Goal: Contribute content: Add original content to the website for others to see

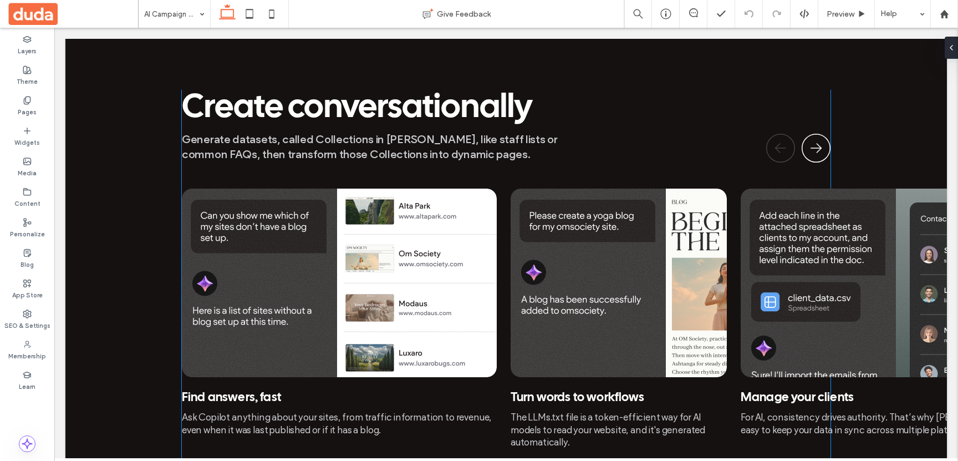
scroll to position [1484, 0]
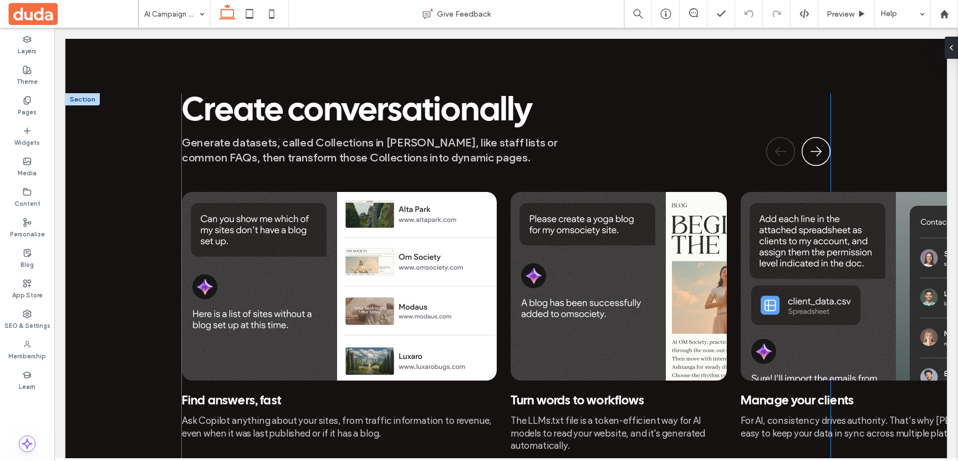
click at [335, 212] on img at bounding box center [339, 286] width 315 height 188
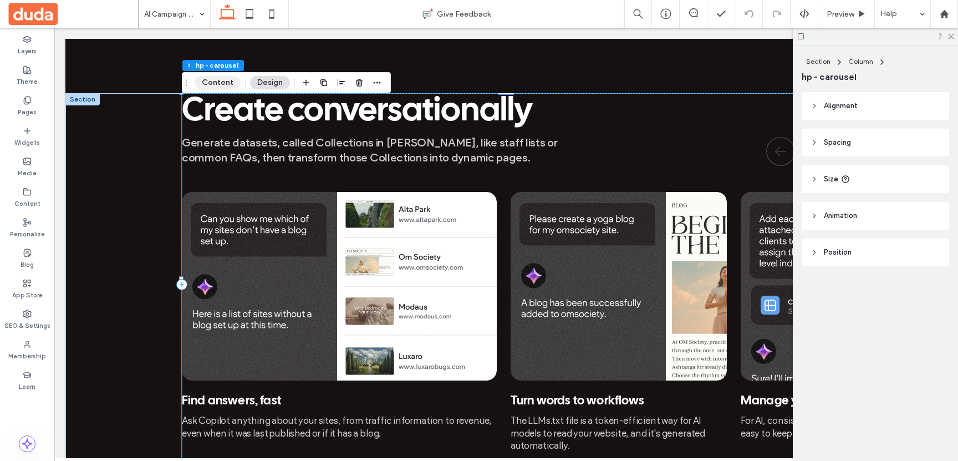
click at [209, 79] on button "Content" at bounding box center [218, 82] width 46 height 13
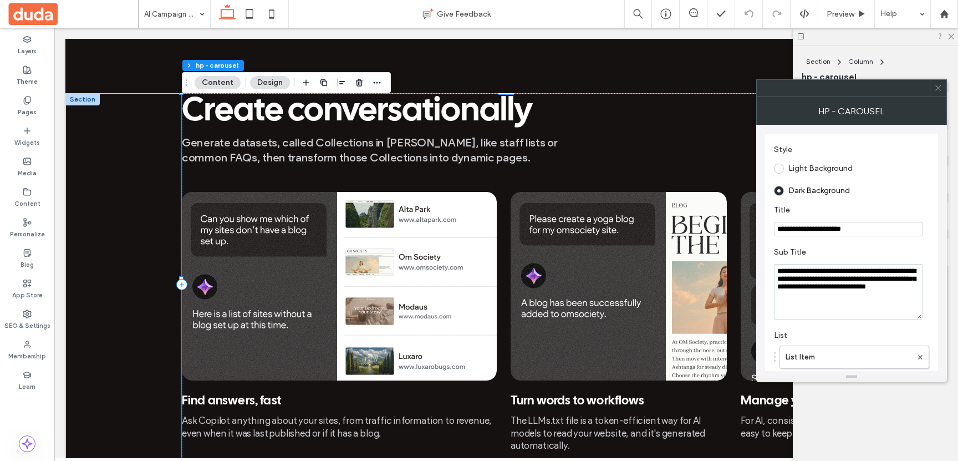
click at [264, 86] on button "Design" at bounding box center [270, 82] width 40 height 13
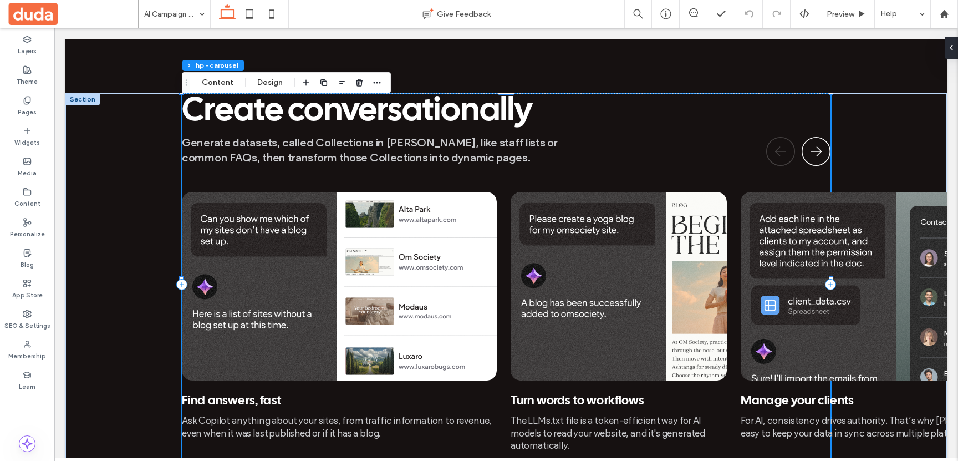
click at [360, 211] on img at bounding box center [339, 286] width 315 height 188
click at [212, 85] on button "Content" at bounding box center [218, 82] width 46 height 13
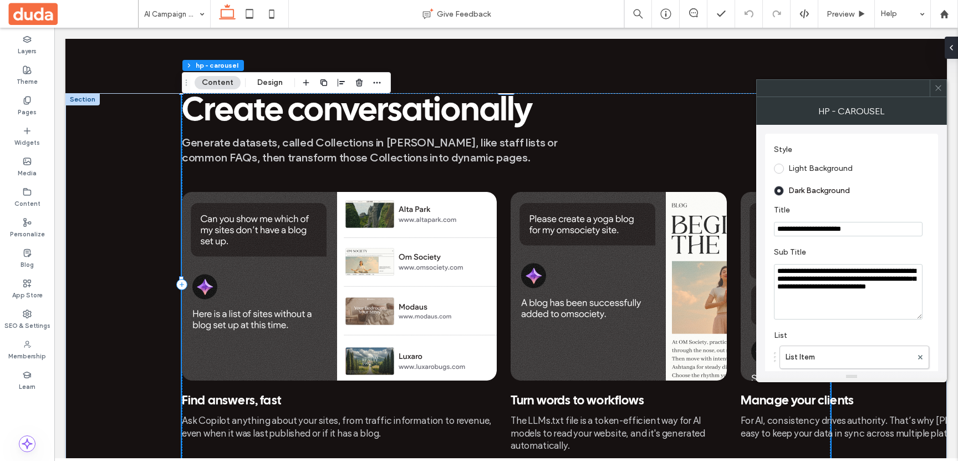
scroll to position [126, 0]
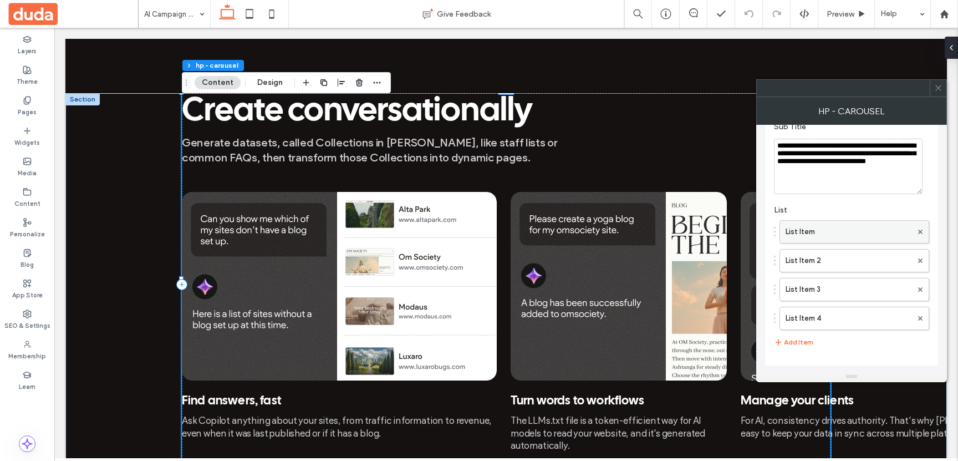
click at [851, 226] on label "List Item" at bounding box center [848, 232] width 126 height 22
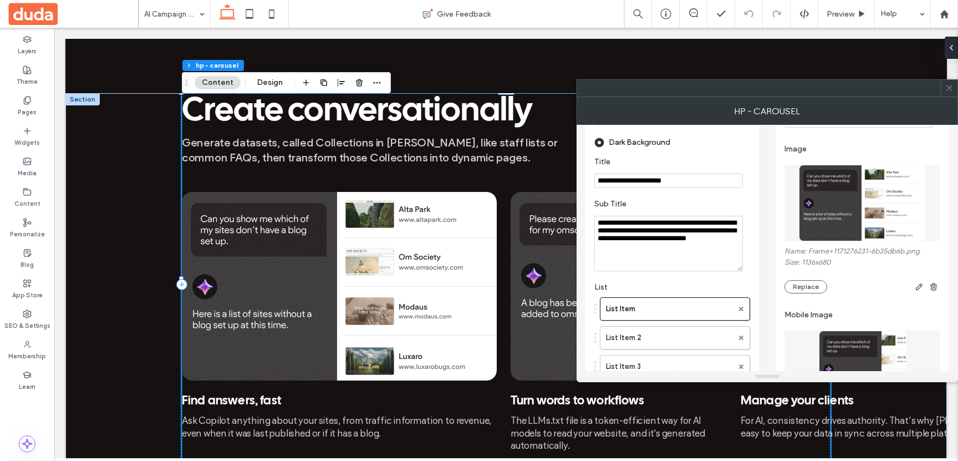
scroll to position [0, 0]
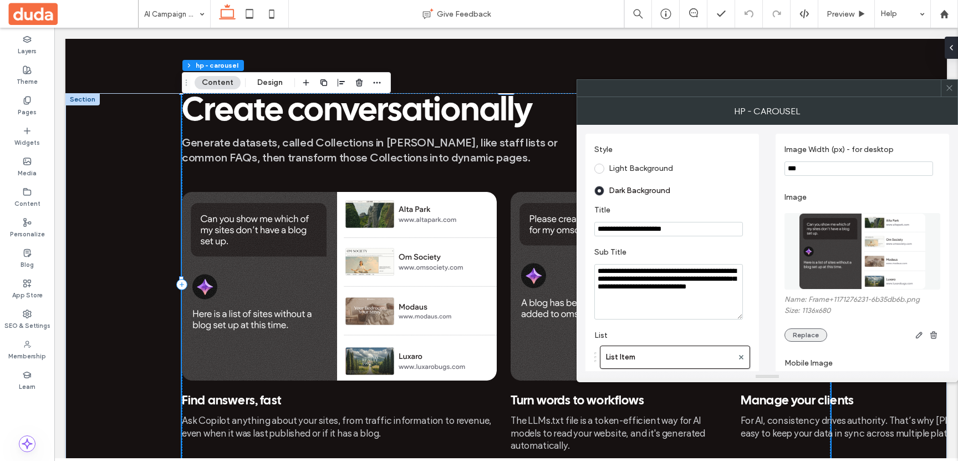
click at [813, 336] on button "Replace" at bounding box center [805, 334] width 43 height 13
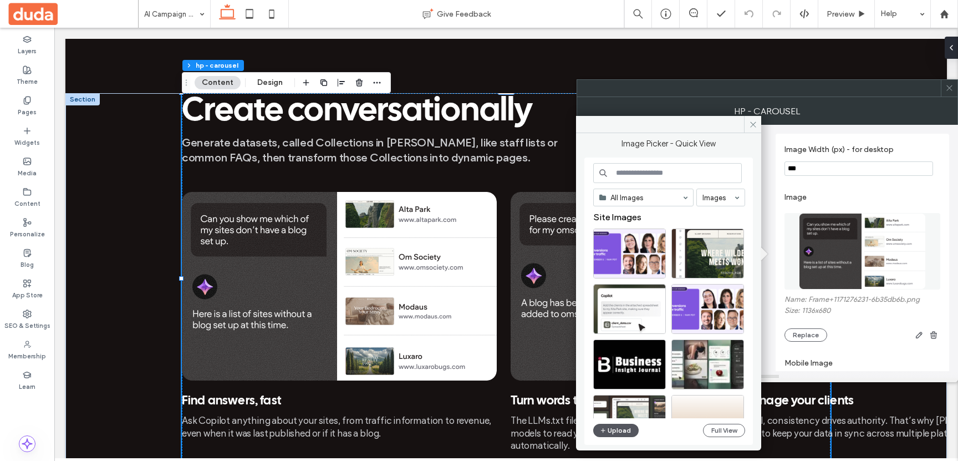
click at [619, 428] on button "Upload" at bounding box center [615, 429] width 45 height 13
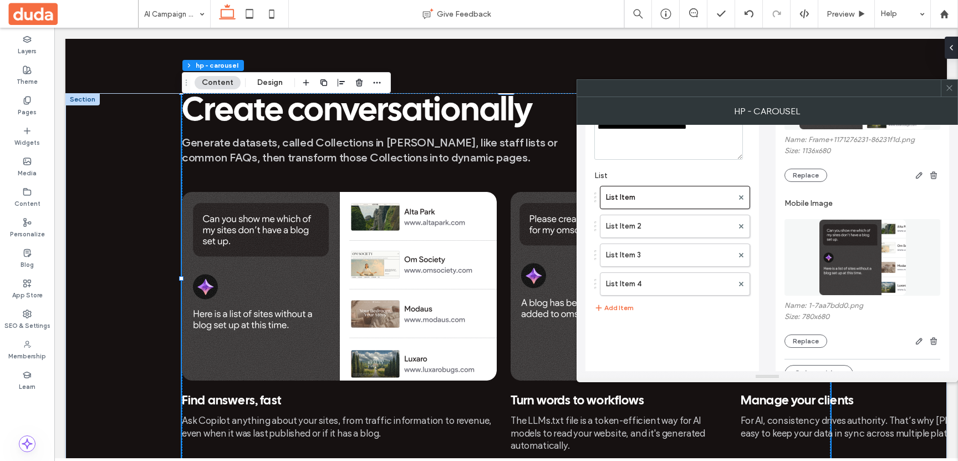
scroll to position [163, 0]
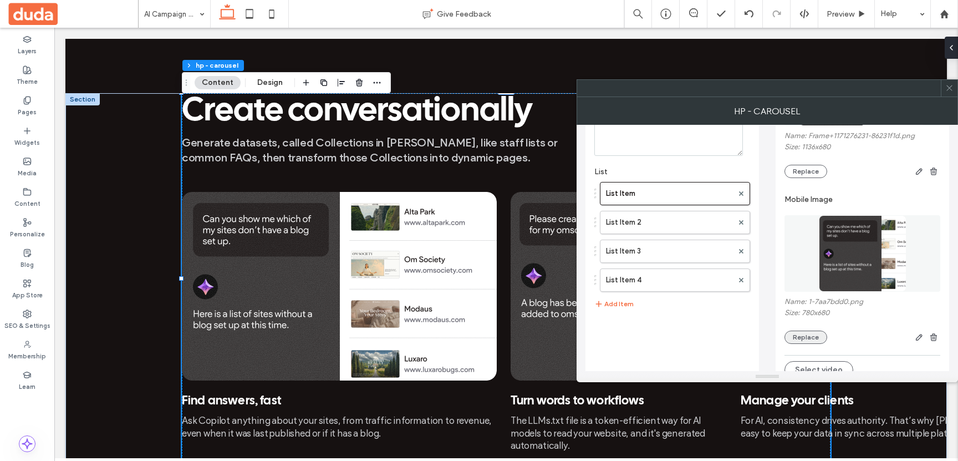
click at [803, 344] on button "Replace" at bounding box center [805, 336] width 43 height 13
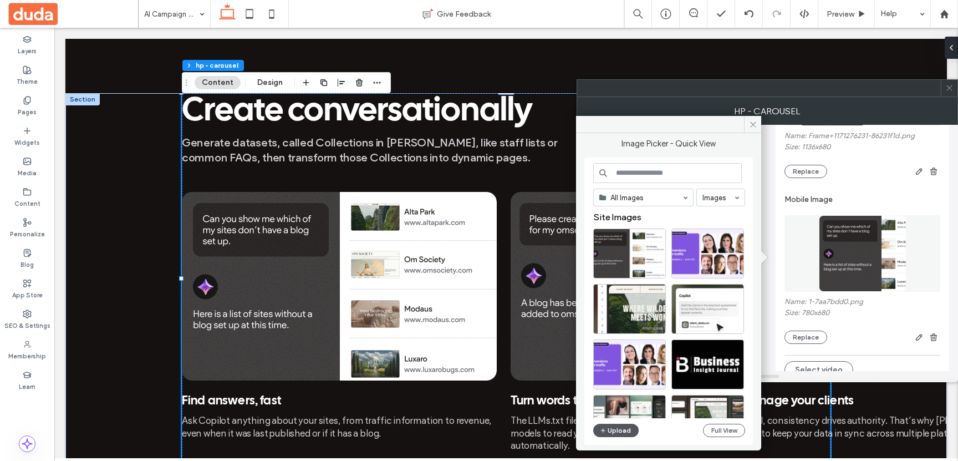
click at [615, 430] on button "Upload" at bounding box center [615, 429] width 45 height 13
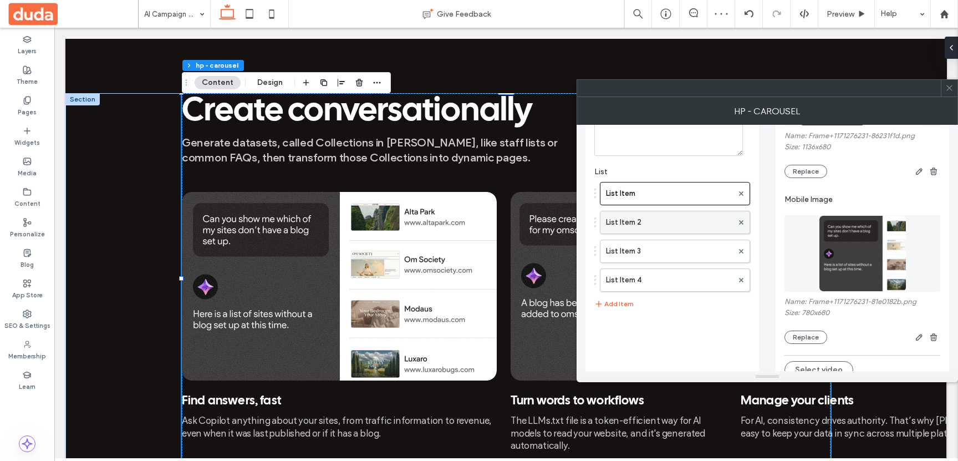
click at [657, 221] on label "List Item 2" at bounding box center [669, 222] width 127 height 22
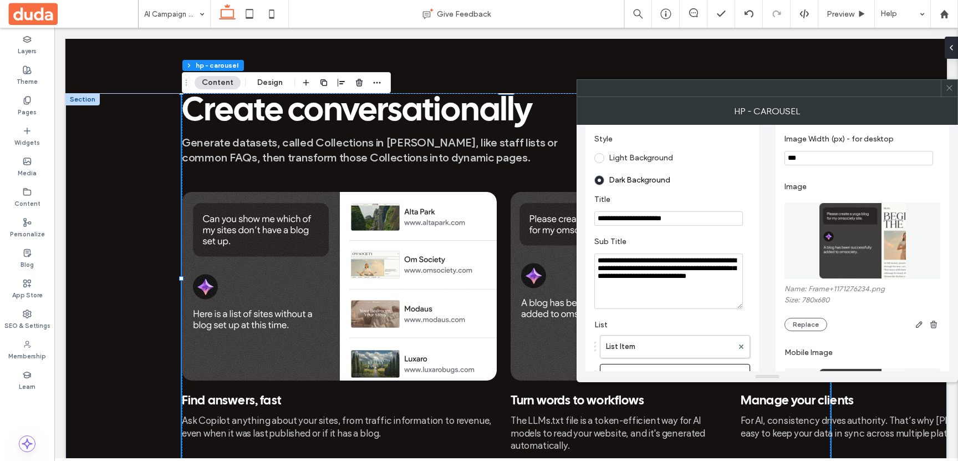
scroll to position [7, 0]
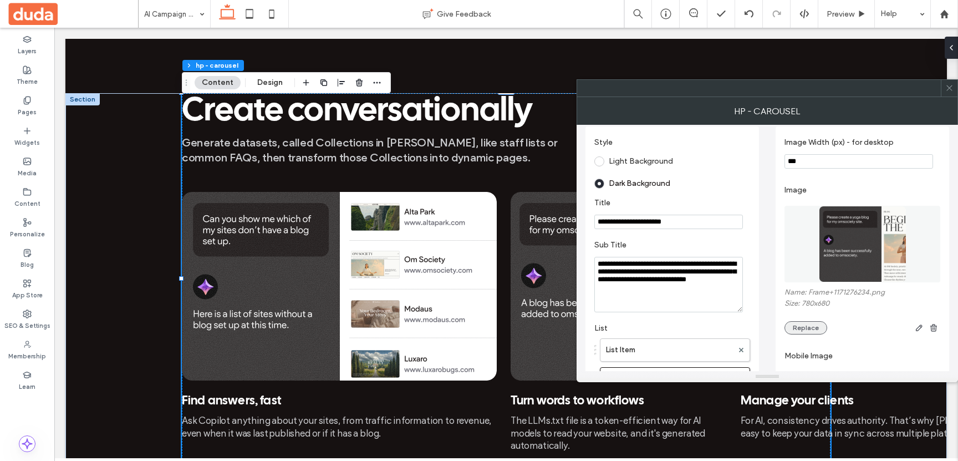
click at [809, 331] on button "Replace" at bounding box center [805, 327] width 43 height 13
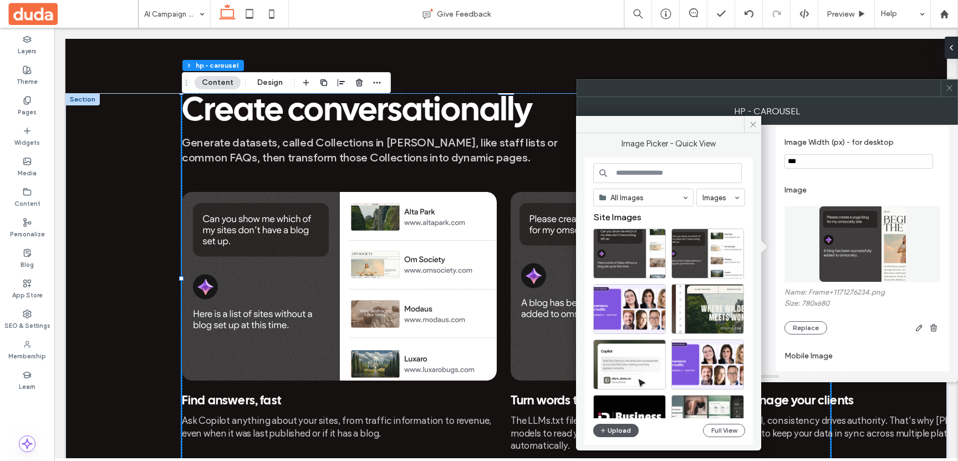
click at [619, 432] on button "Upload" at bounding box center [615, 429] width 45 height 13
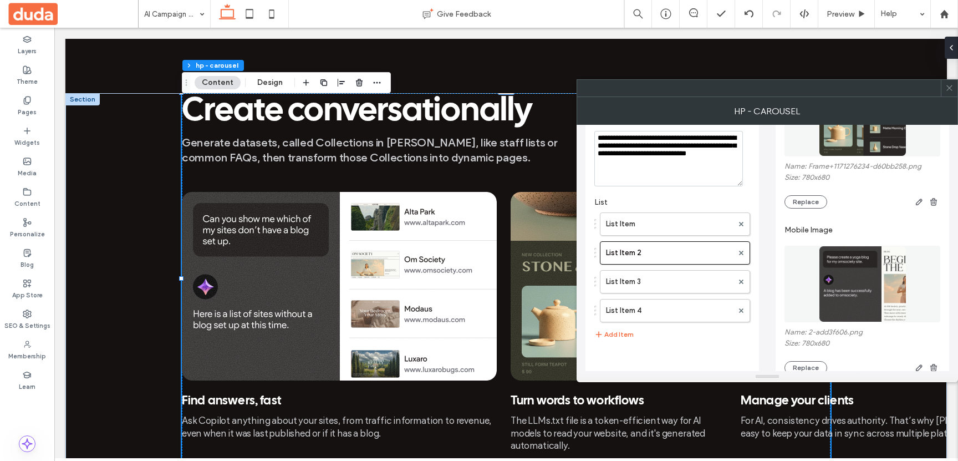
scroll to position [142, 0]
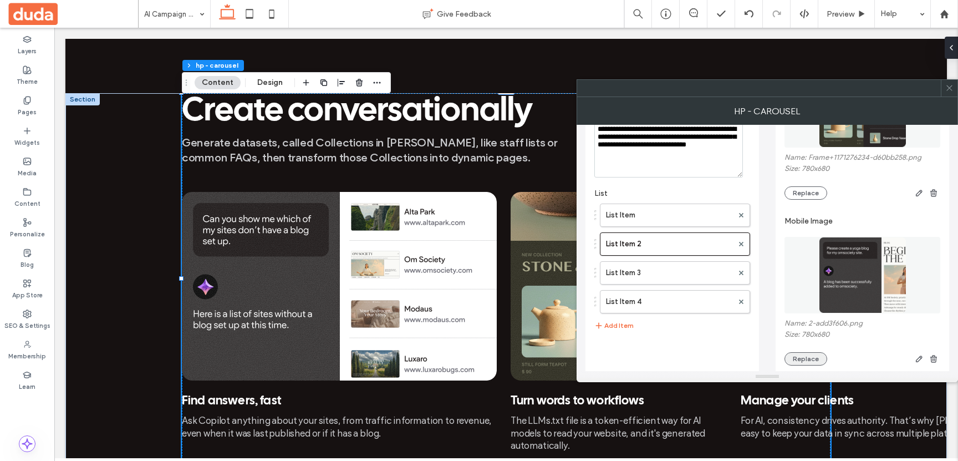
click at [809, 363] on button "Replace" at bounding box center [805, 358] width 43 height 13
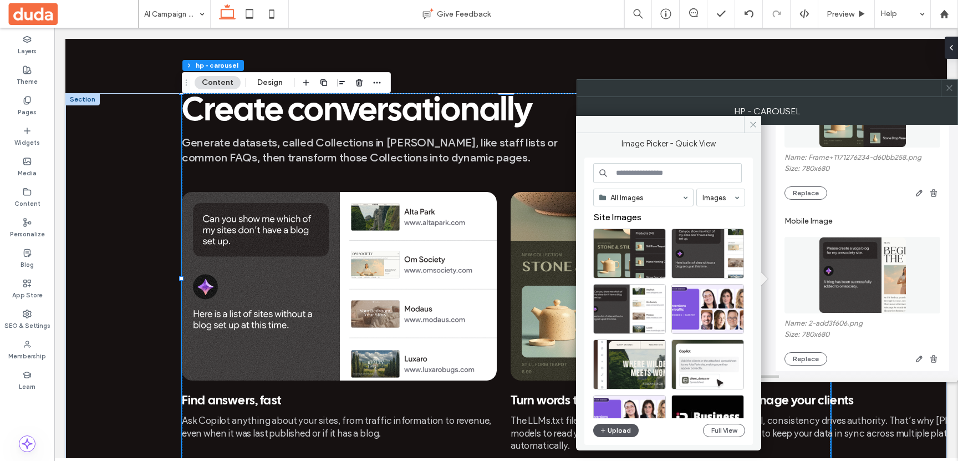
click at [616, 435] on button "Upload" at bounding box center [615, 429] width 45 height 13
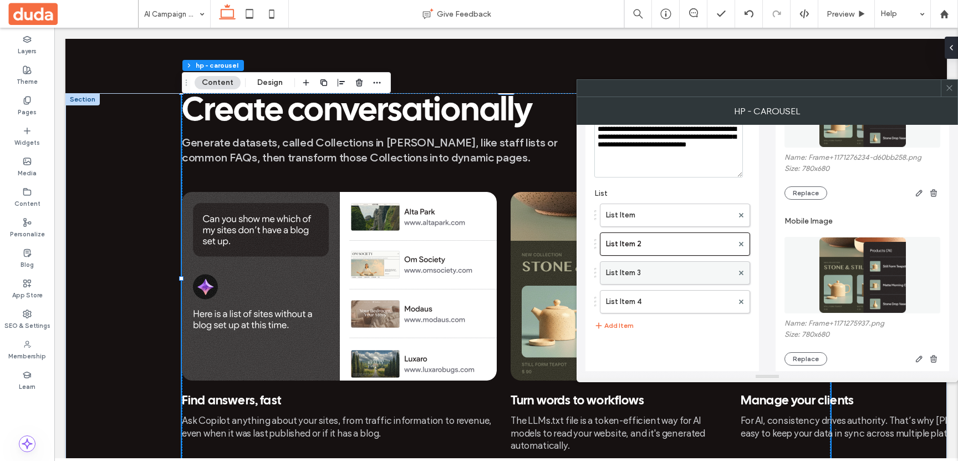
click at [642, 272] on label "List Item 3" at bounding box center [669, 273] width 127 height 22
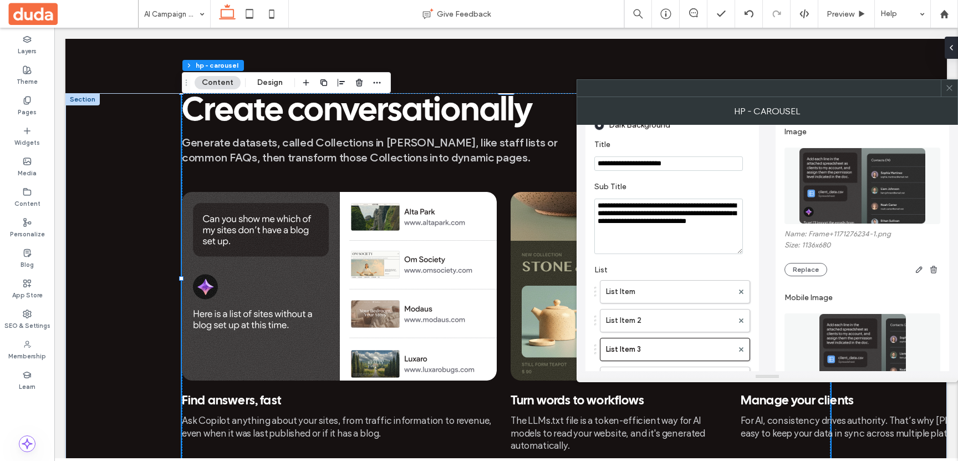
scroll to position [0, 0]
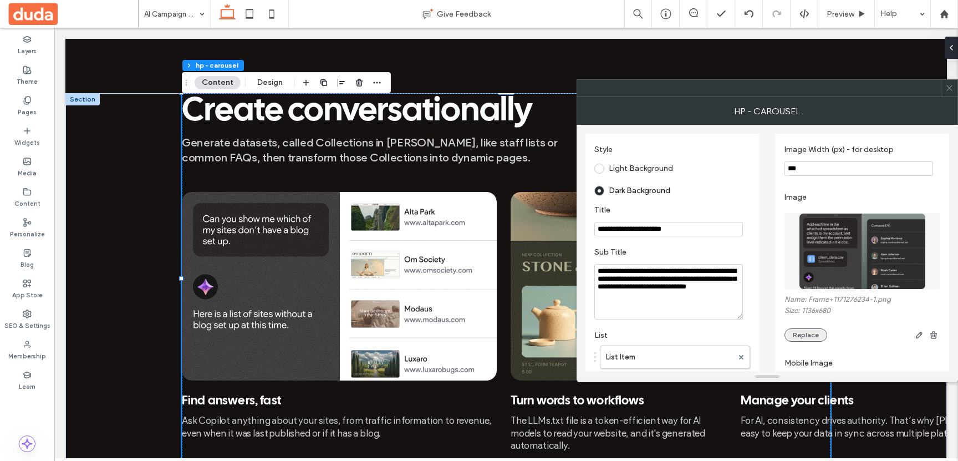
click at [798, 338] on button "Replace" at bounding box center [805, 334] width 43 height 13
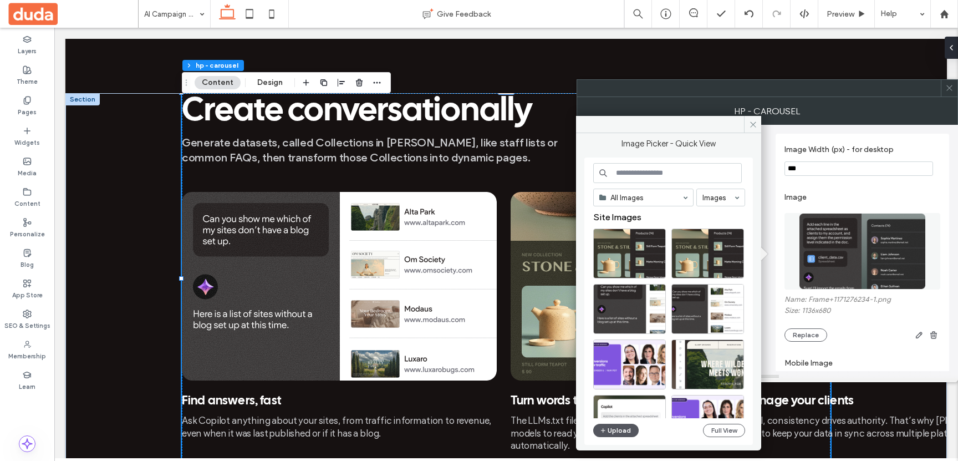
click at [612, 430] on button "Upload" at bounding box center [615, 429] width 45 height 13
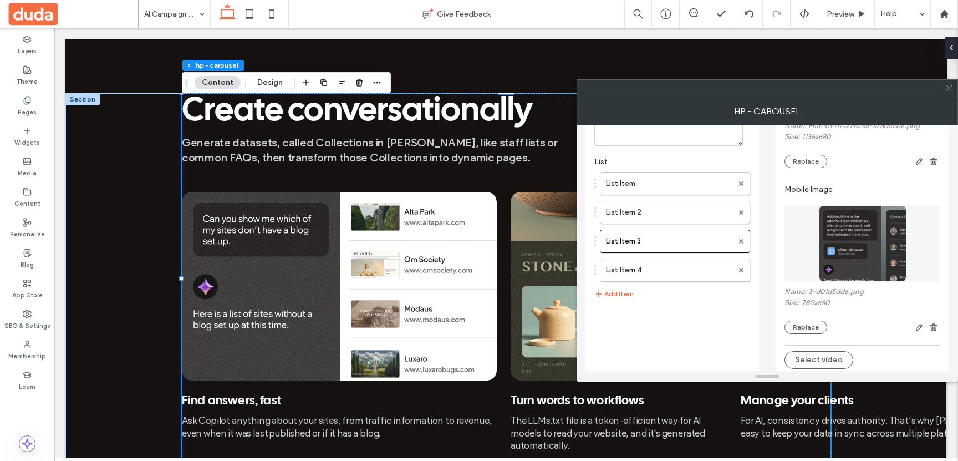
scroll to position [338, 0]
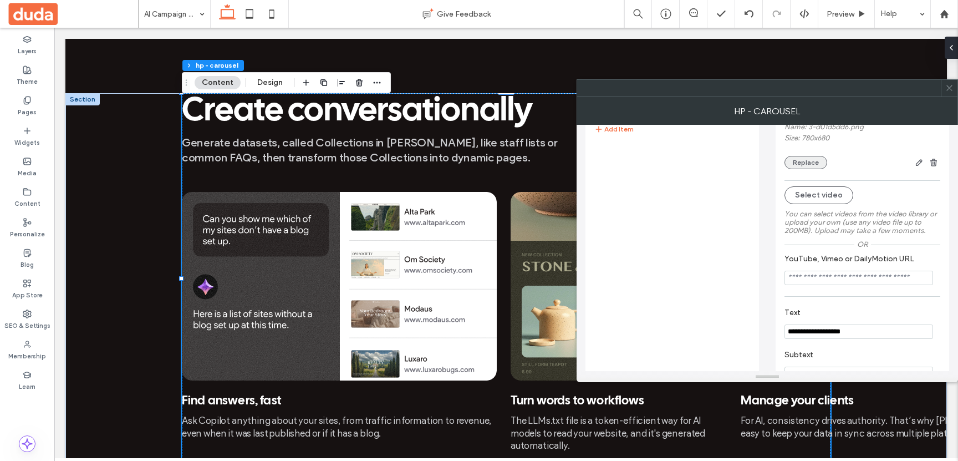
click at [801, 165] on button "Replace" at bounding box center [805, 162] width 43 height 13
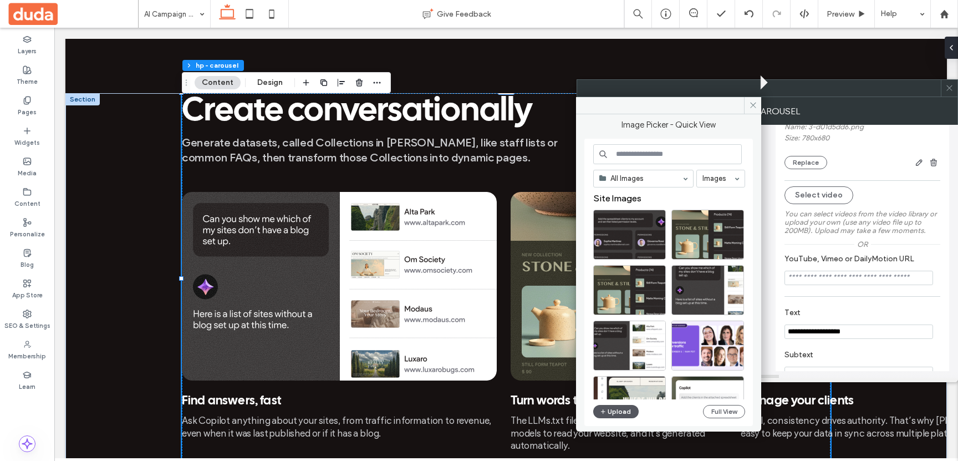
click at [604, 411] on use "button" at bounding box center [603, 411] width 4 height 4
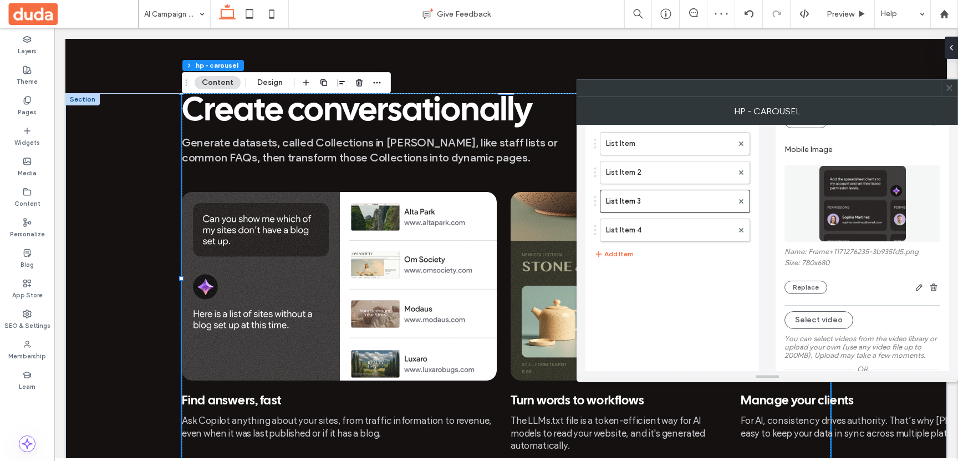
scroll to position [105, 0]
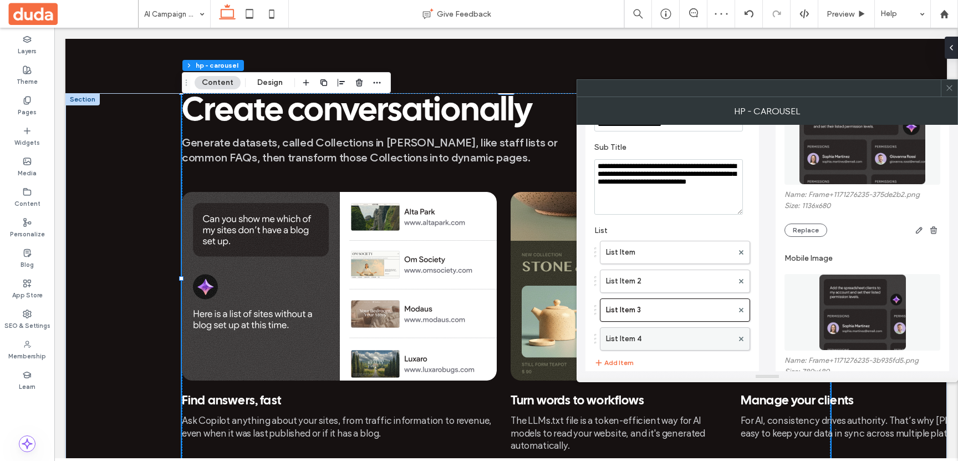
click at [699, 338] on label "List Item 4" at bounding box center [669, 339] width 127 height 22
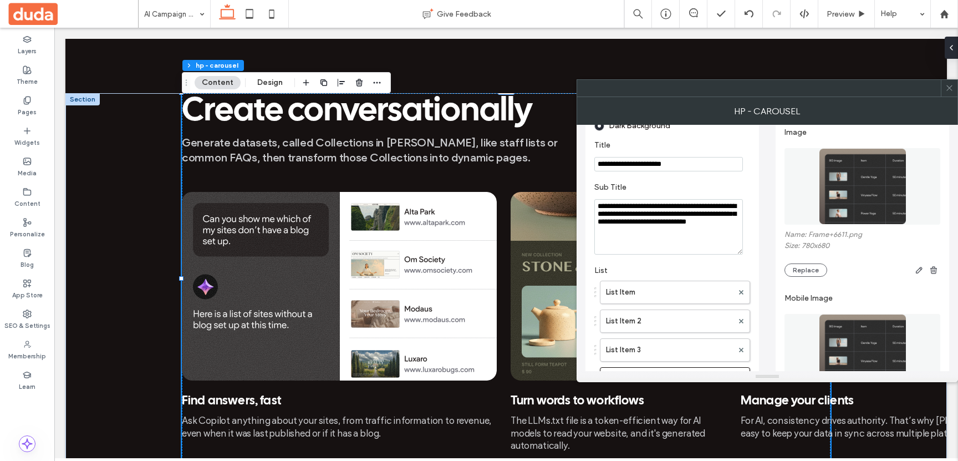
scroll to position [47, 0]
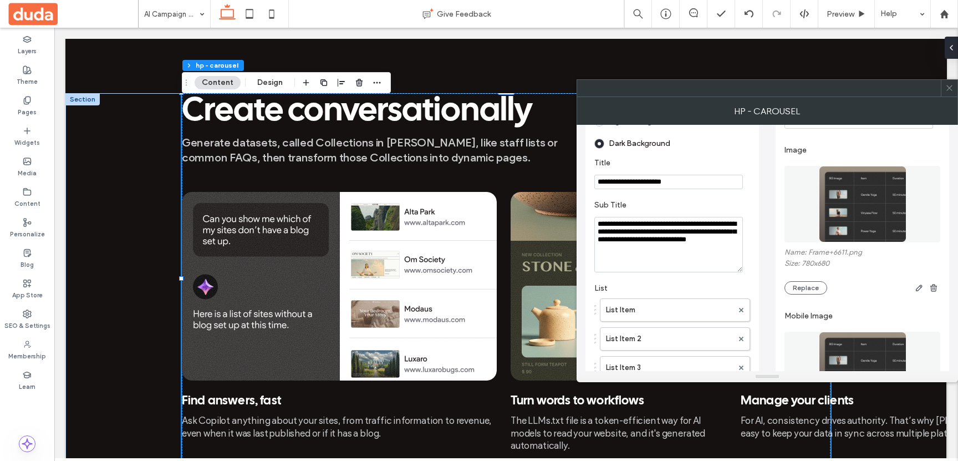
click at [817, 213] on figure at bounding box center [862, 204] width 156 height 76
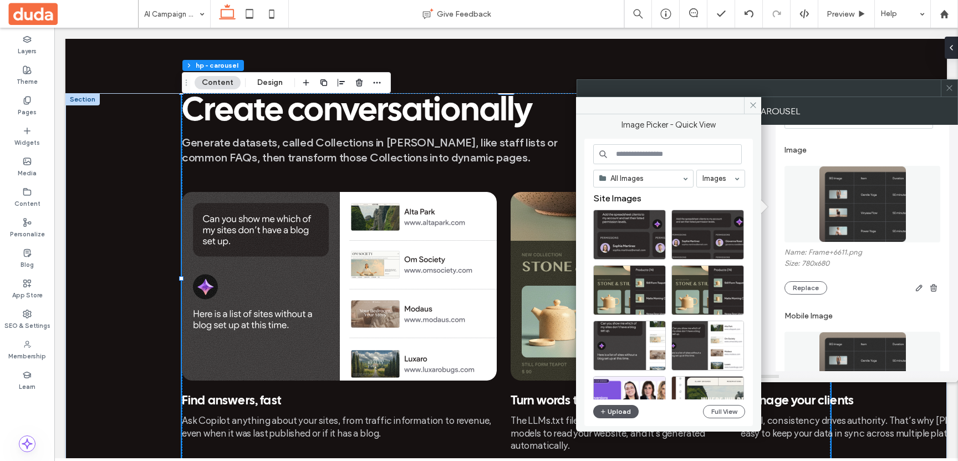
click at [617, 416] on button "Upload" at bounding box center [615, 411] width 45 height 13
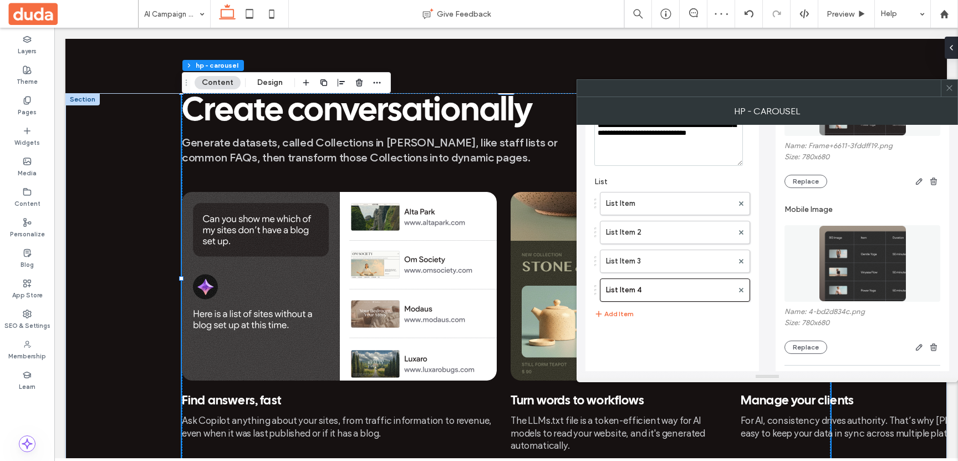
scroll to position [156, 0]
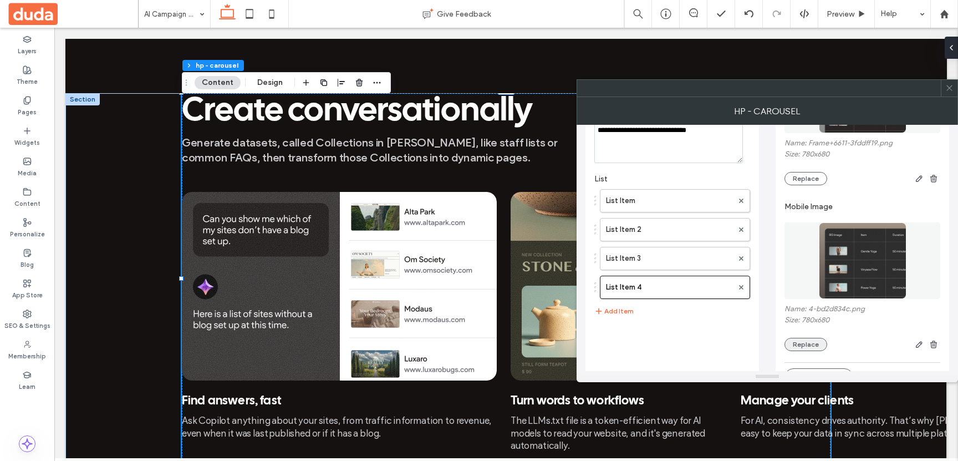
click at [803, 347] on button "Replace" at bounding box center [805, 344] width 43 height 13
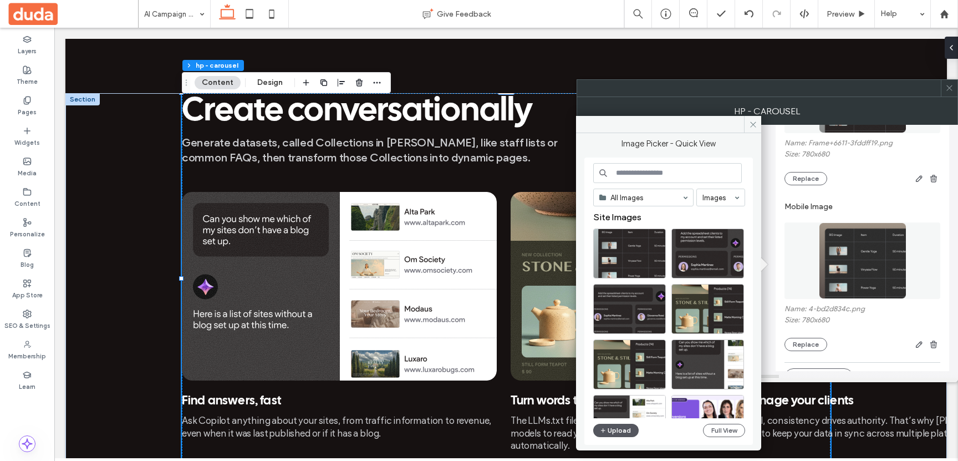
click at [617, 432] on button "Upload" at bounding box center [615, 429] width 45 height 13
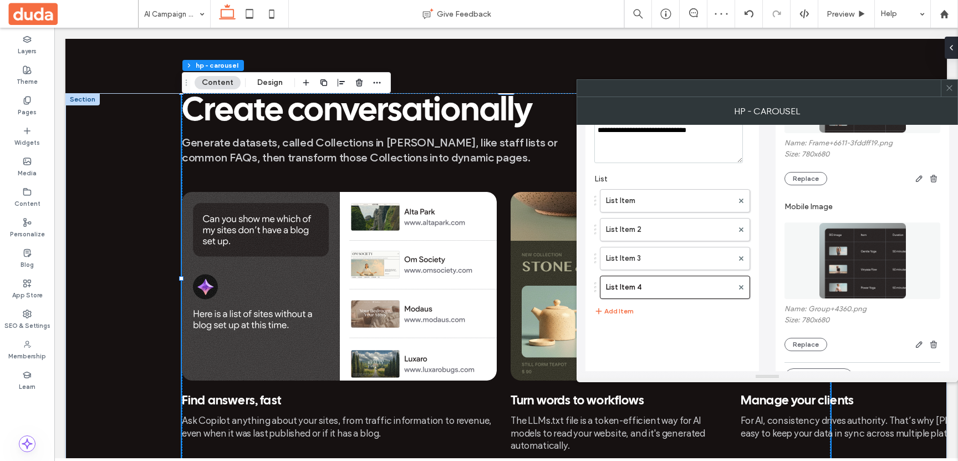
click at [948, 88] on icon at bounding box center [949, 88] width 8 height 8
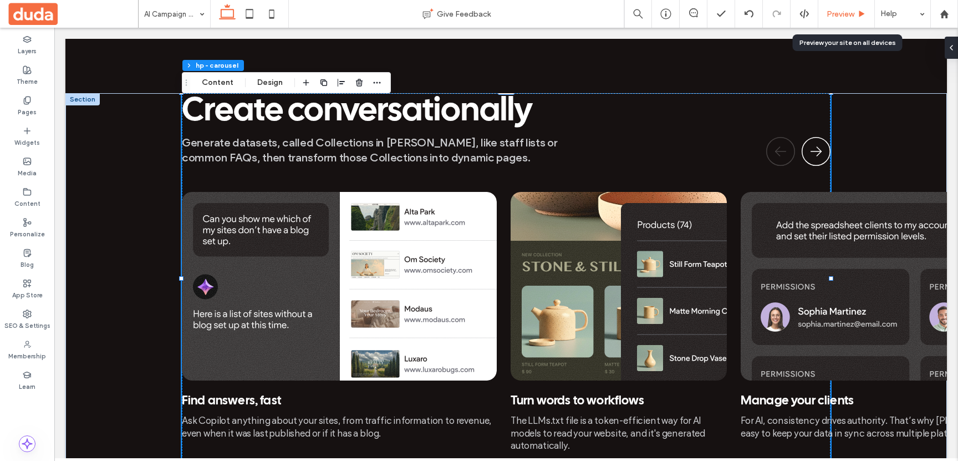
click at [846, 21] on div "Preview" at bounding box center [846, 14] width 57 height 28
click at [844, 14] on span "Preview" at bounding box center [840, 13] width 28 height 9
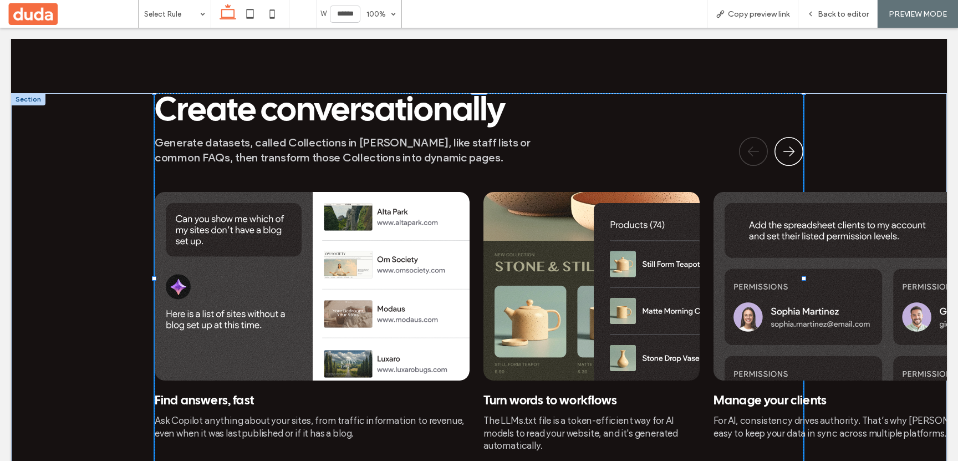
scroll to position [1473, 0]
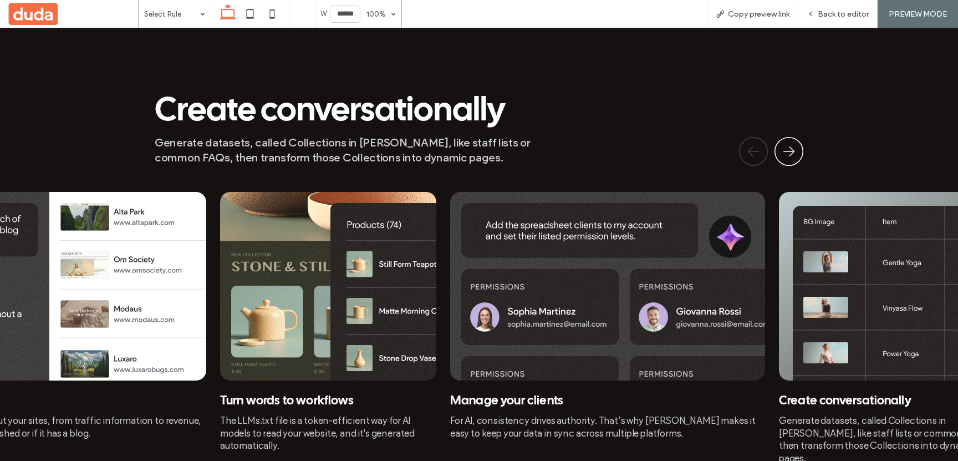
drag, startPoint x: 735, startPoint y: 274, endPoint x: 464, endPoint y: 260, distance: 271.4
click at [464, 260] on img at bounding box center [607, 286] width 315 height 188
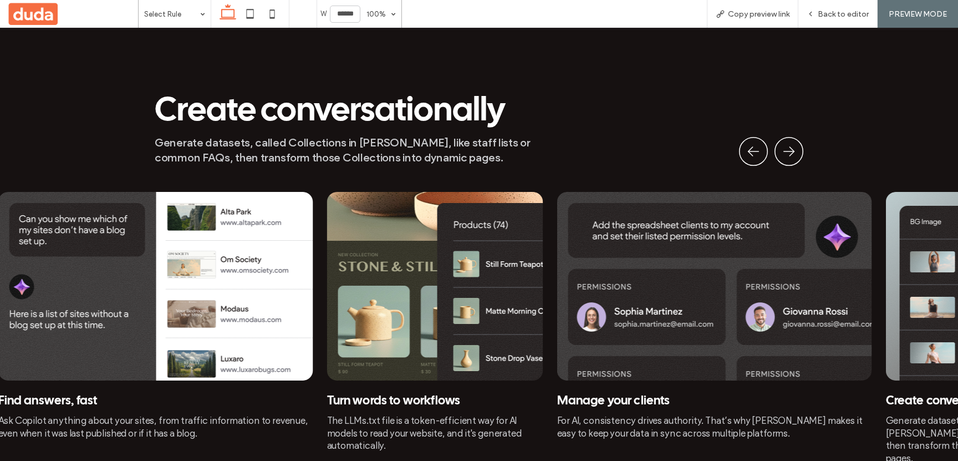
drag, startPoint x: 482, startPoint y: 259, endPoint x: 653, endPoint y: 330, distance: 186.1
click at [653, 330] on img at bounding box center [714, 286] width 315 height 188
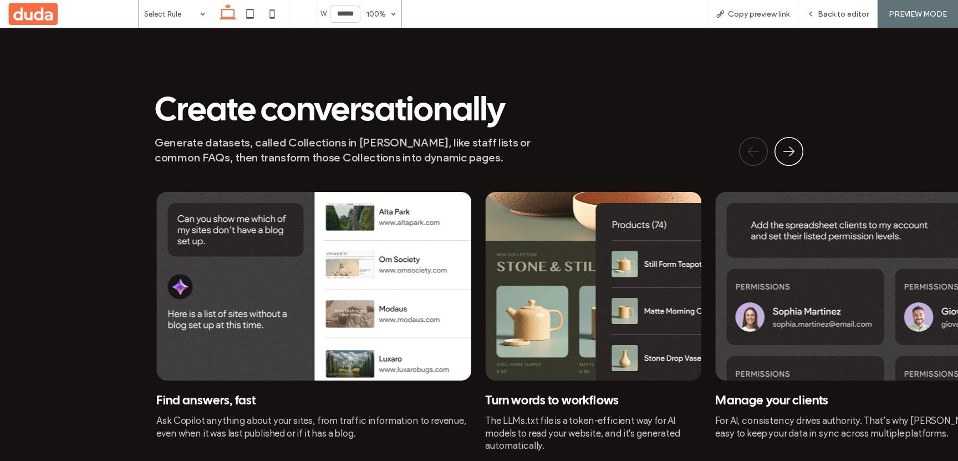
drag, startPoint x: 484, startPoint y: 304, endPoint x: 653, endPoint y: 308, distance: 169.1
click at [653, 308] on img at bounding box center [593, 286] width 216 height 188
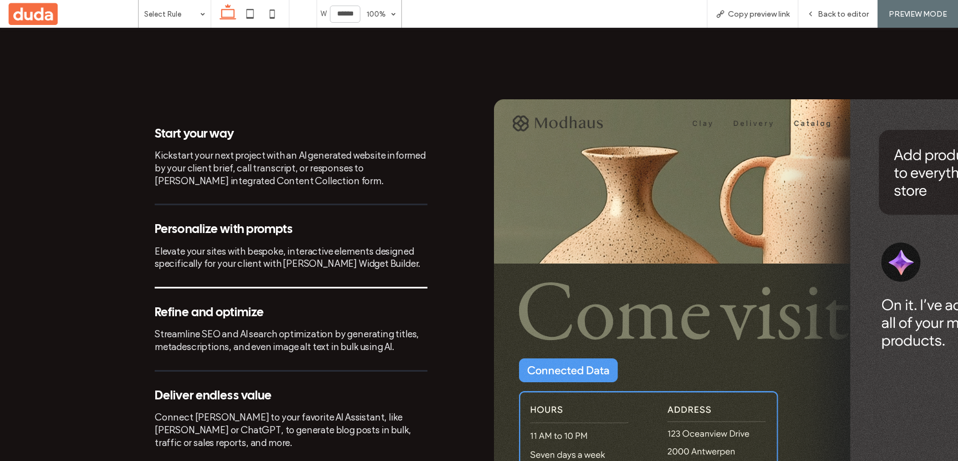
scroll to position [921, 0]
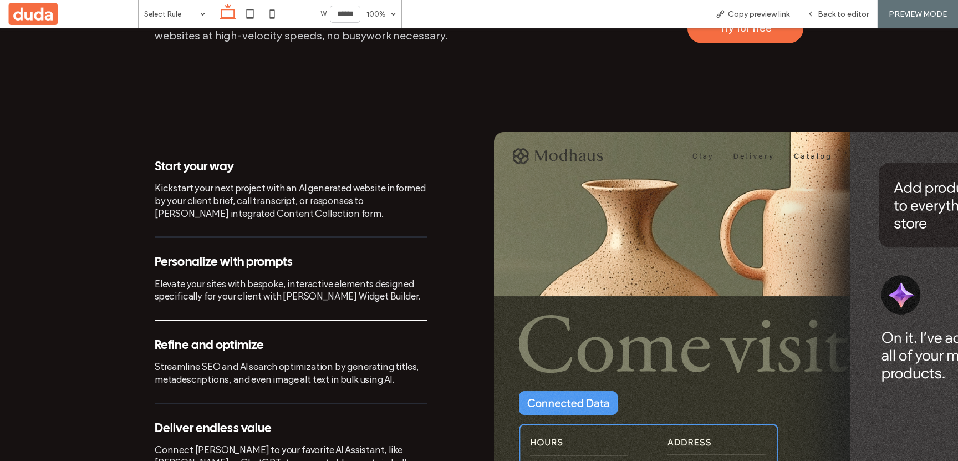
click at [295, 182] on div "Kickstart your next project with an AI generated website informed by your clien…" at bounding box center [291, 201] width 273 height 38
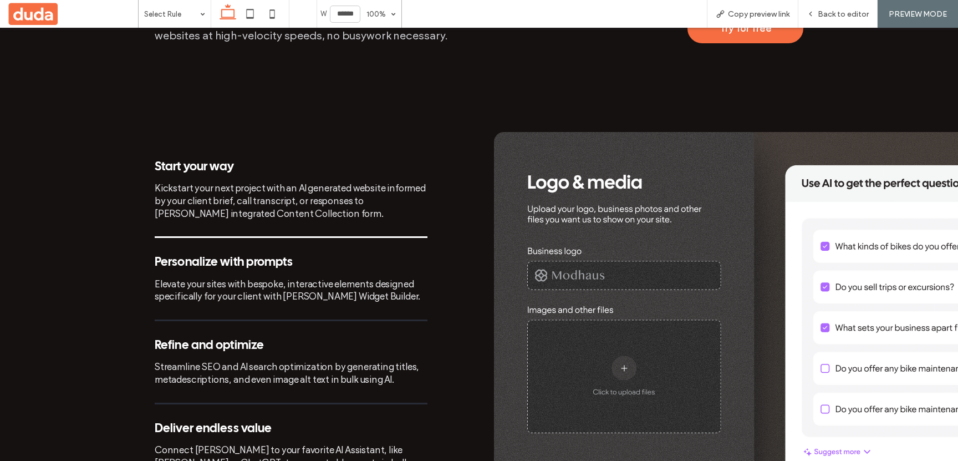
click at [283, 270] on div "Personalize with prompts Elevate your sites with bespoke, interactive elements …" at bounding box center [291, 287] width 273 height 65
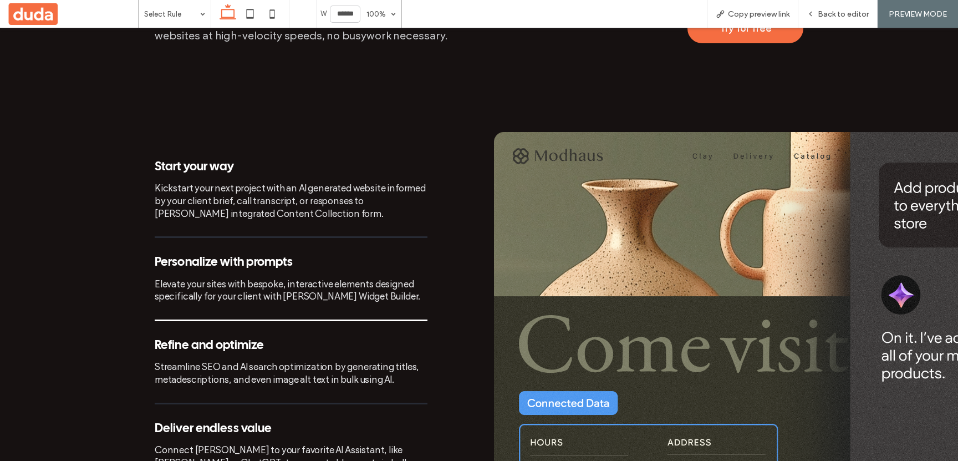
click at [291, 339] on div "Refine and optimize" at bounding box center [291, 345] width 273 height 13
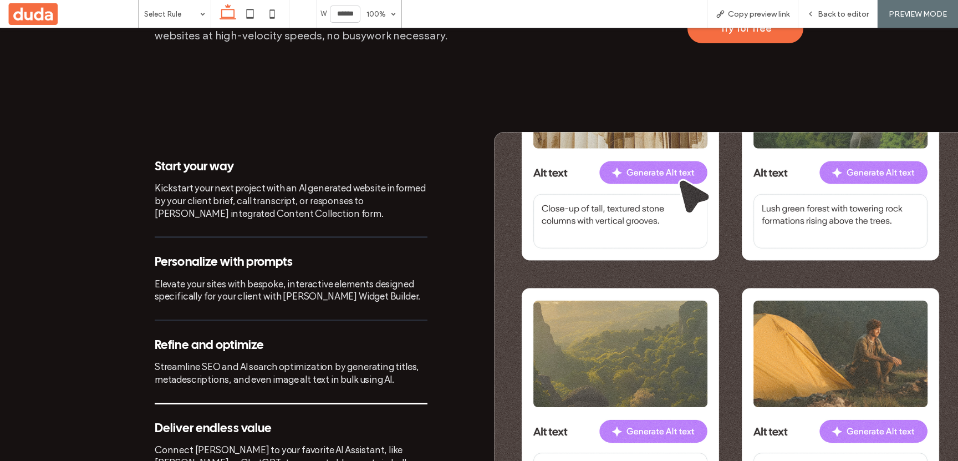
click at [306, 443] on div "Connect Duda to your favorite AI Assistant, like Claude or ChatGPT, to generate…" at bounding box center [291, 462] width 273 height 38
click at [297, 360] on div "Streamline SEO and AI search optimization by generating titles, metadescription…" at bounding box center [291, 372] width 273 height 25
click at [278, 278] on div "Elevate your sites with bespoke, interactive elements designed specifically for…" at bounding box center [291, 290] width 273 height 25
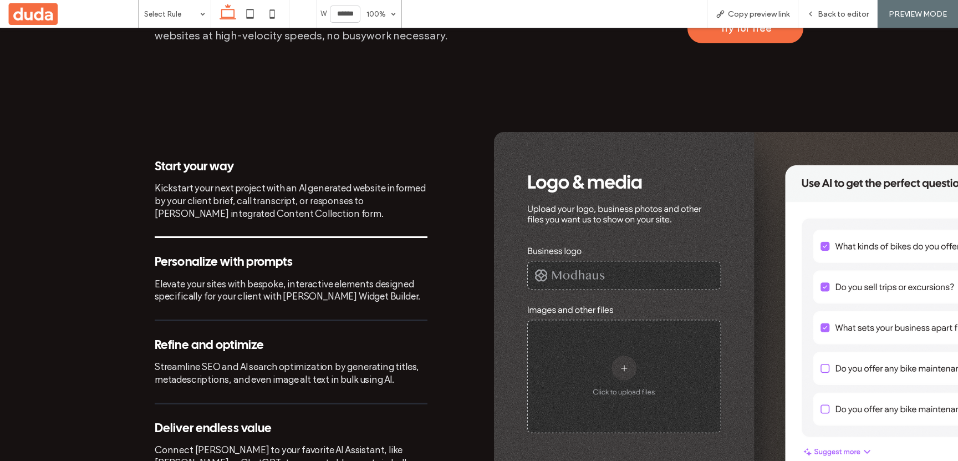
click at [270, 187] on div "Start your way Kickstart your next project with an AI generated website informe…" at bounding box center [291, 199] width 273 height 78
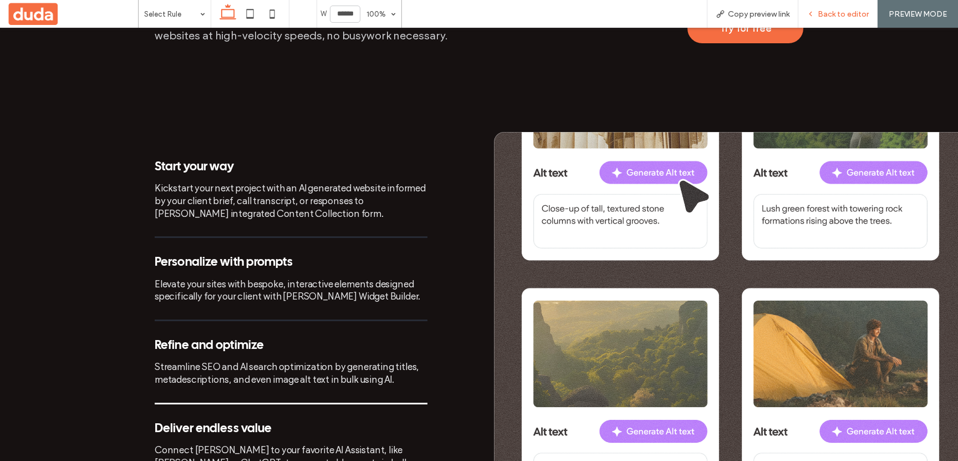
click at [819, 17] on div "Back to editor" at bounding box center [837, 13] width 79 height 9
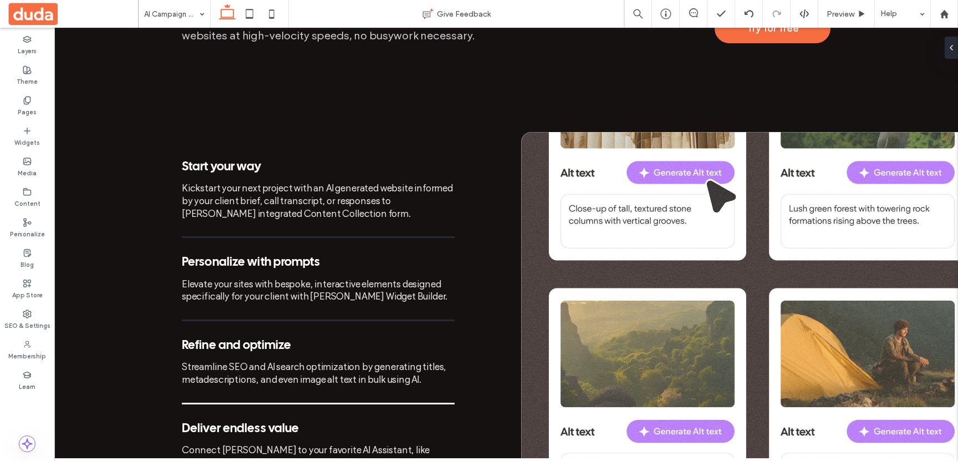
scroll to position [932, 0]
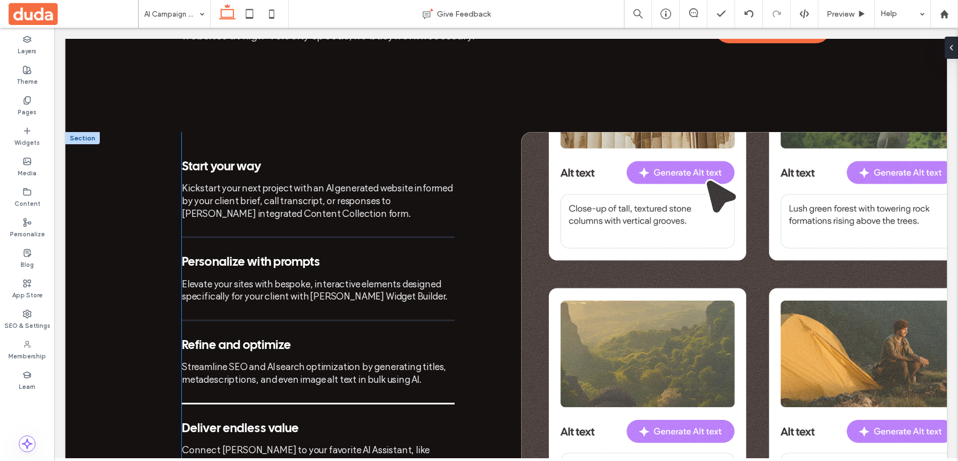
click at [334, 298] on div "Start your way Kickstart your next project with an AI generated website informe…" at bounding box center [318, 338] width 273 height 357
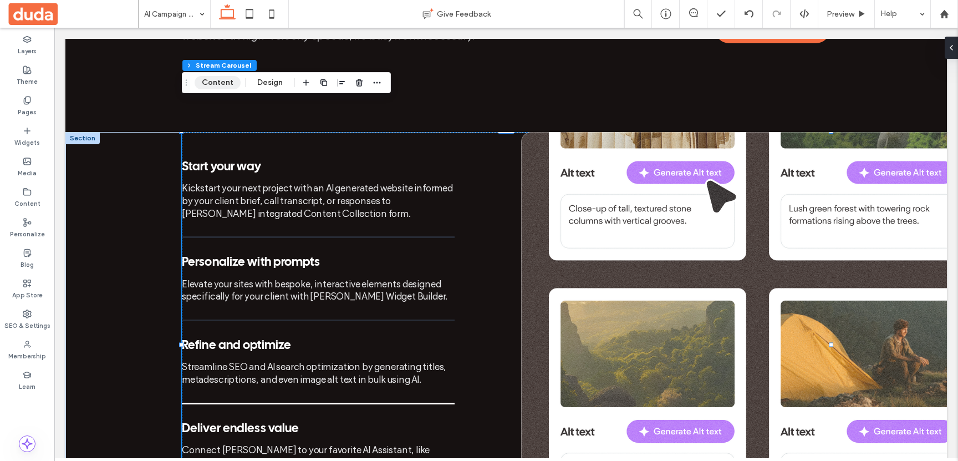
click at [213, 85] on button "Content" at bounding box center [218, 82] width 46 height 13
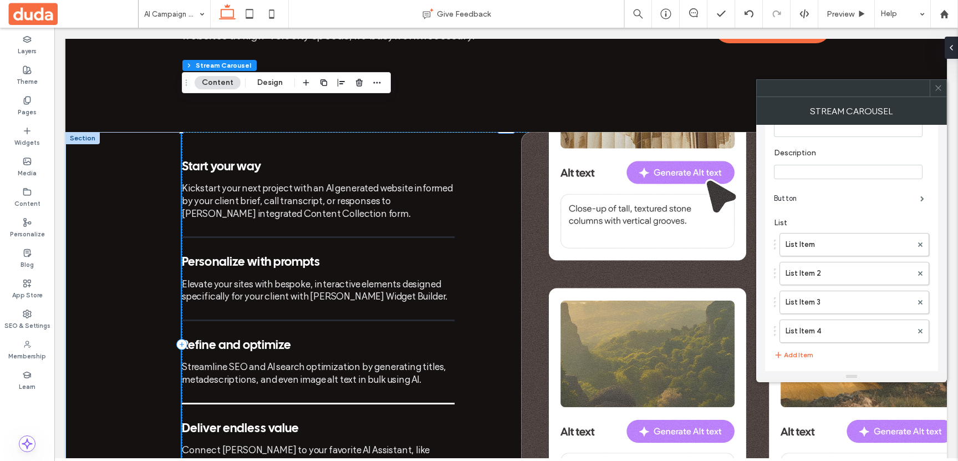
scroll to position [202, 0]
click at [809, 298] on label "List Item 4" at bounding box center [848, 290] width 126 height 22
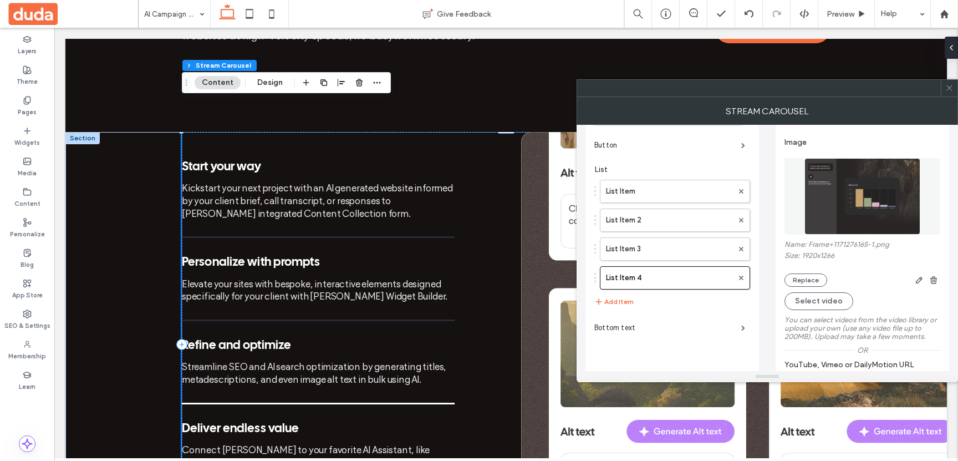
scroll to position [209, 0]
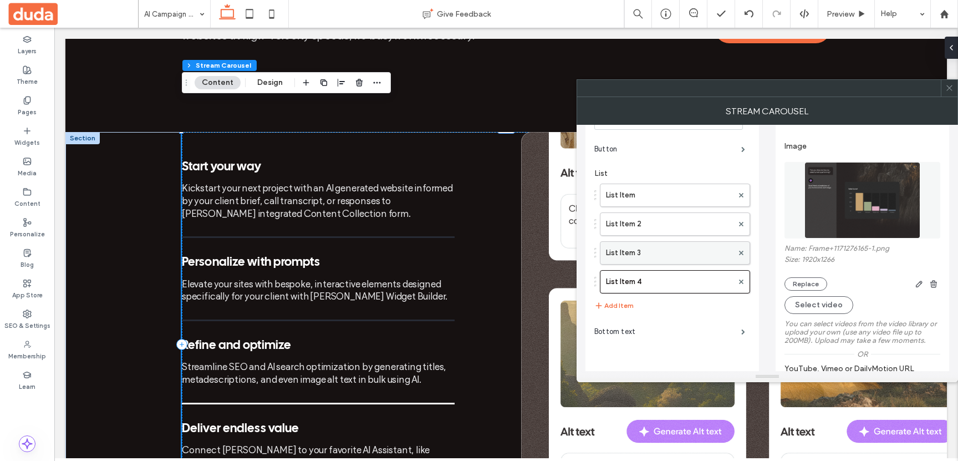
click at [671, 255] on label "List Item 3" at bounding box center [669, 253] width 127 height 22
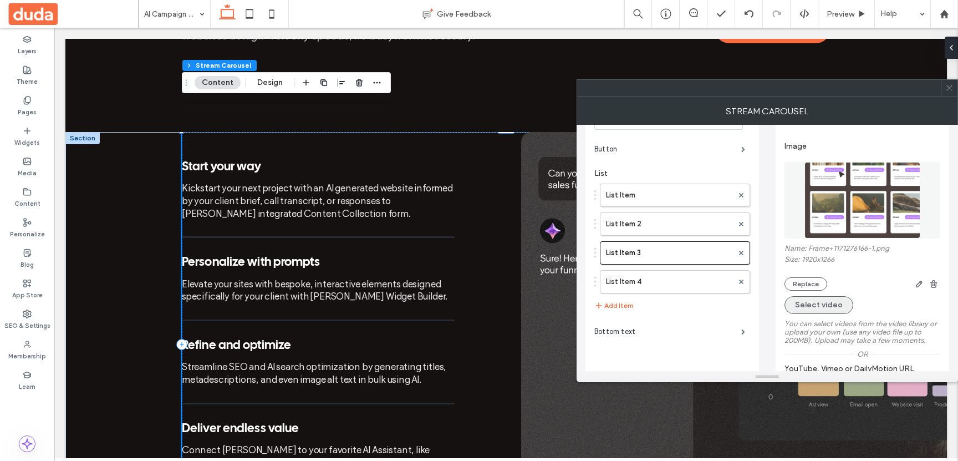
click at [835, 313] on button "Select video" at bounding box center [818, 305] width 69 height 18
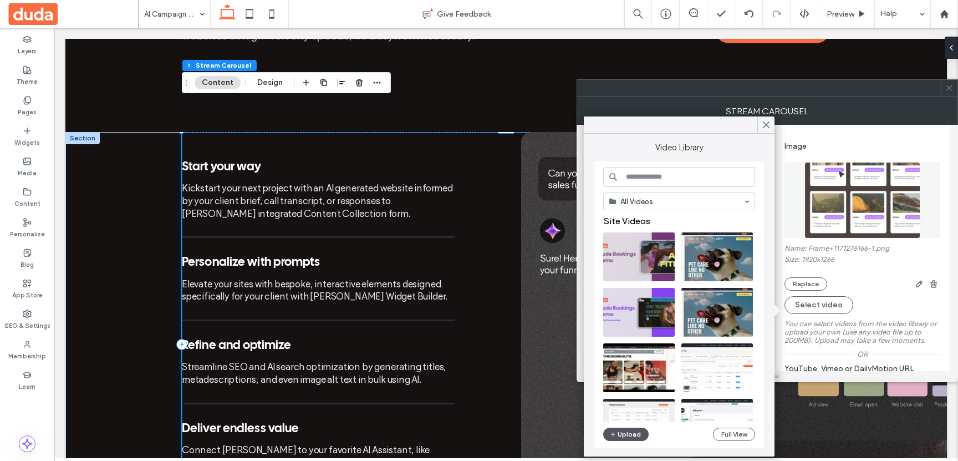
click at [617, 430] on button "Upload" at bounding box center [625, 433] width 45 height 13
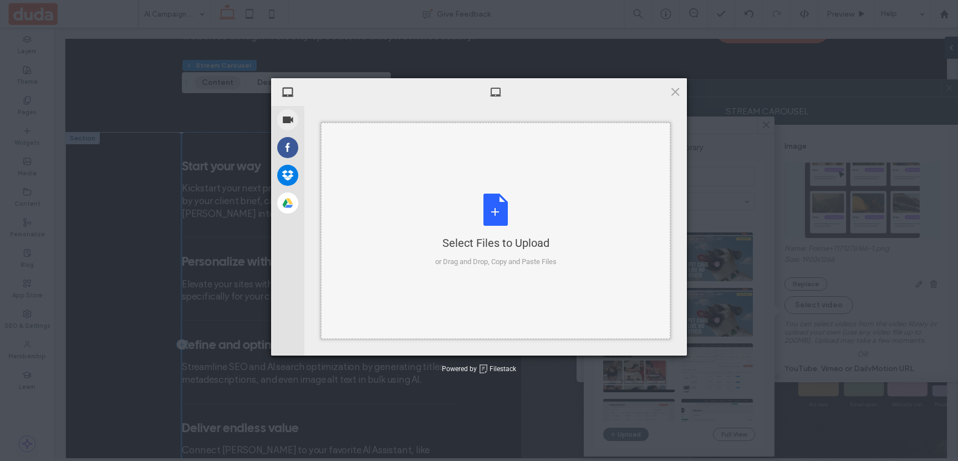
click at [469, 206] on div "Select Files to Upload or Drag and Drop, Copy and Paste Files" at bounding box center [495, 230] width 121 height 74
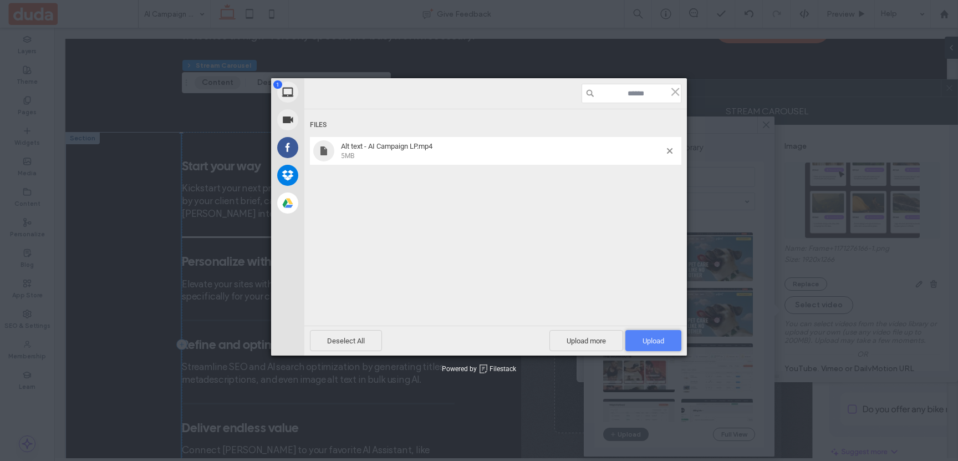
click at [650, 339] on span "Upload 1" at bounding box center [653, 340] width 22 height 8
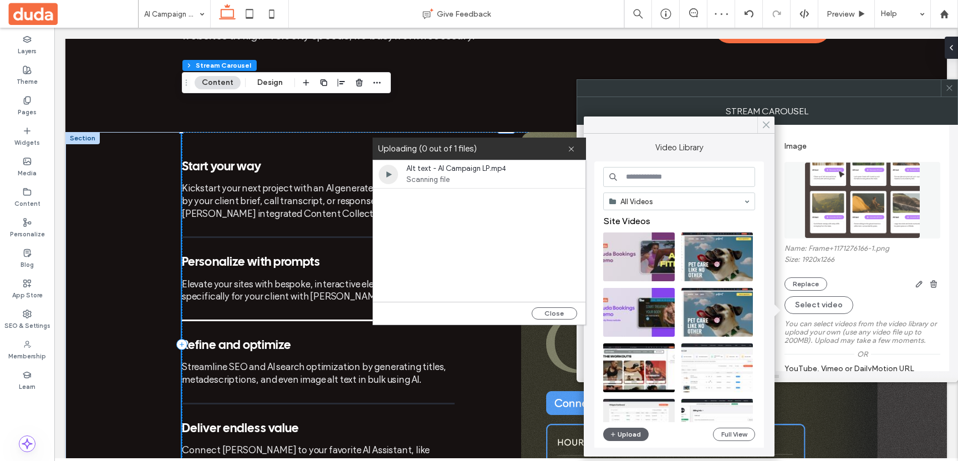
click at [765, 121] on icon at bounding box center [766, 125] width 10 height 10
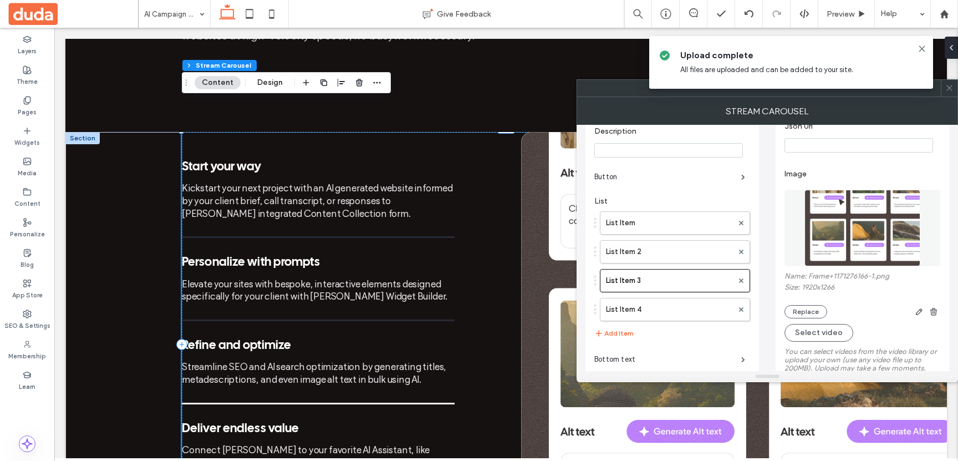
scroll to position [211, 0]
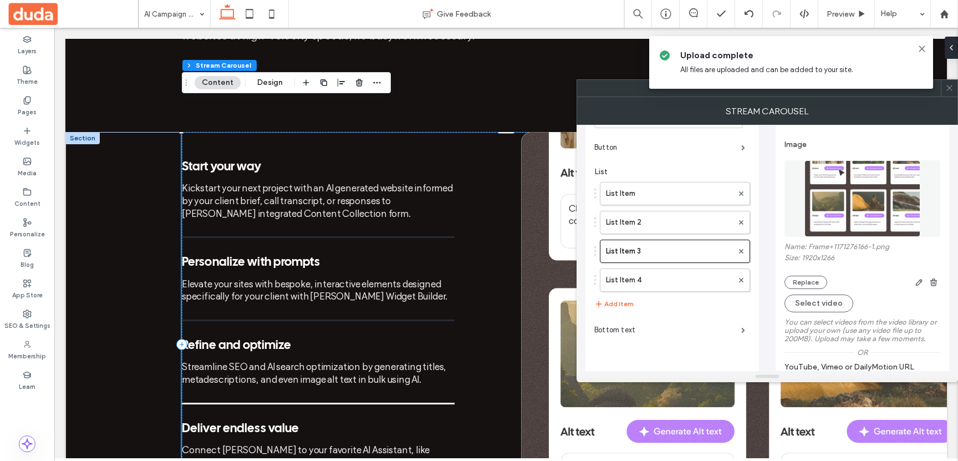
click at [946, 91] on icon at bounding box center [949, 88] width 8 height 8
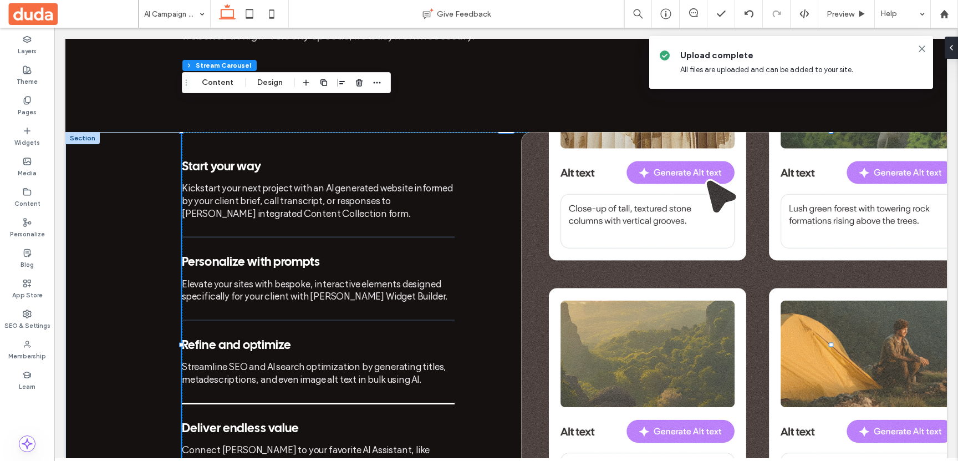
click at [915, 47] on div at bounding box center [921, 48] width 13 height 9
click at [918, 46] on icon at bounding box center [921, 48] width 9 height 9
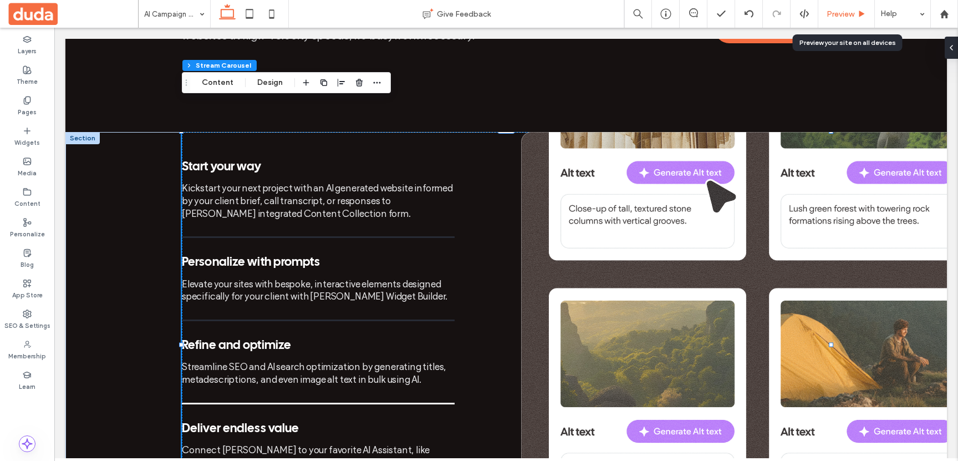
click at [830, 14] on span "Preview" at bounding box center [840, 13] width 28 height 9
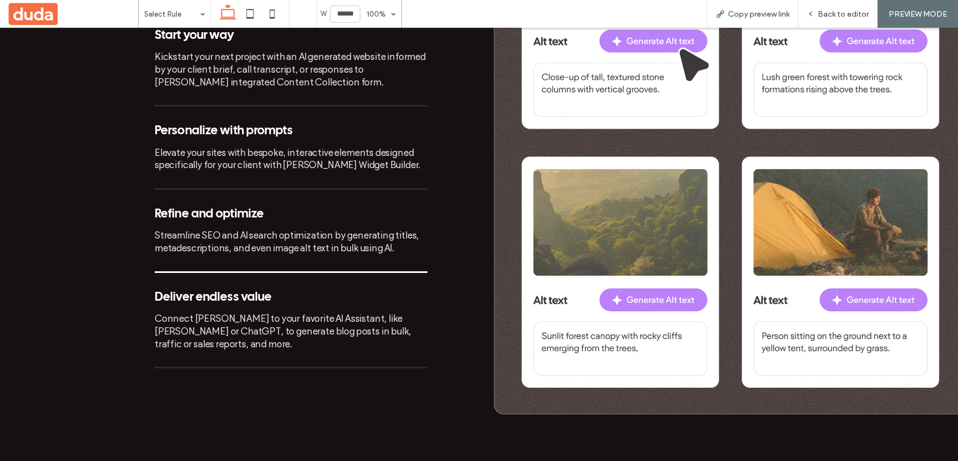
scroll to position [1079, 0]
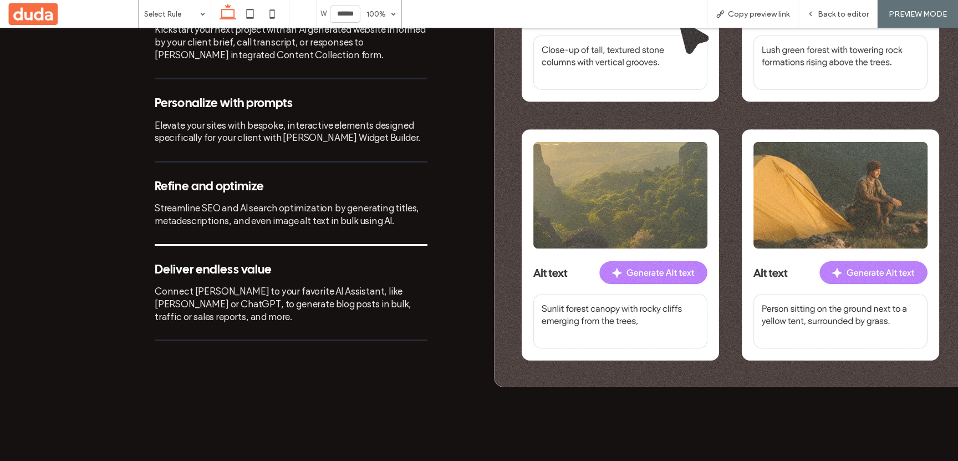
click at [318, 125] on div "Personalize with prompts Elevate your sites with bespoke, interactive elements …" at bounding box center [291, 129] width 273 height 65
click at [321, 202] on div "Streamline SEO and AI search optimization by generating titles, metadescription…" at bounding box center [291, 214] width 273 height 25
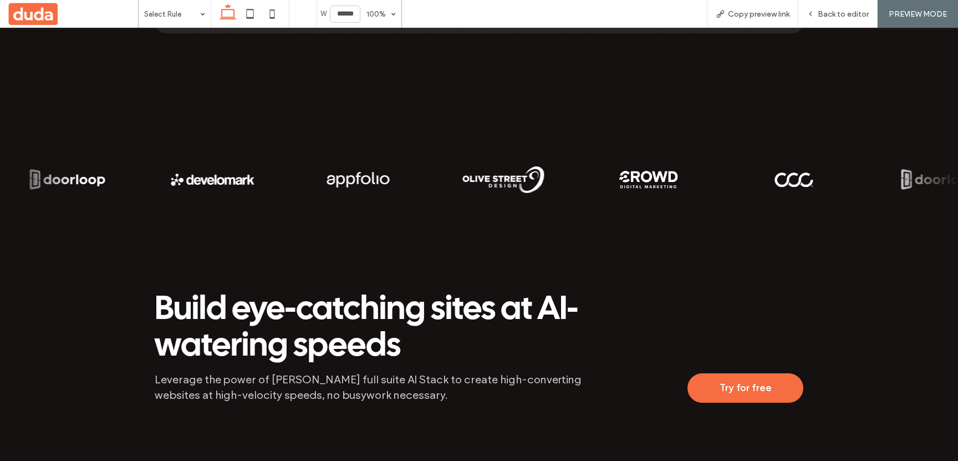
scroll to position [512, 0]
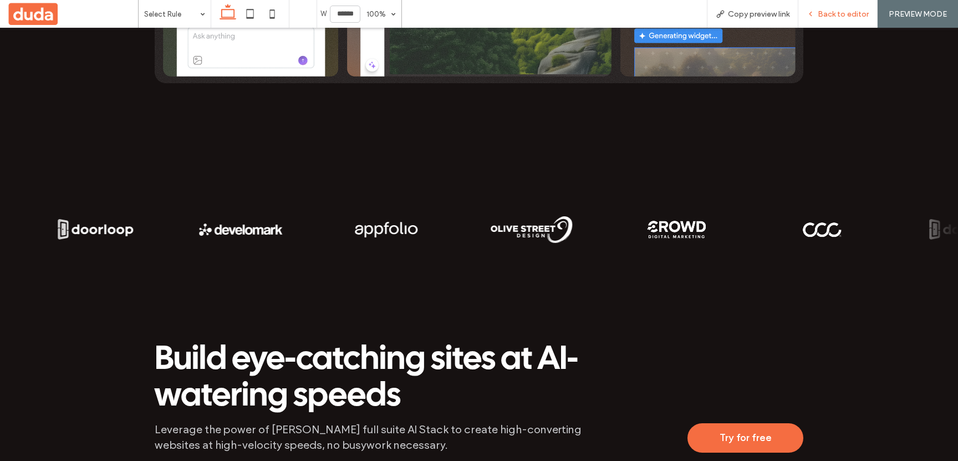
click at [847, 22] on div "Back to editor" at bounding box center [837, 14] width 79 height 28
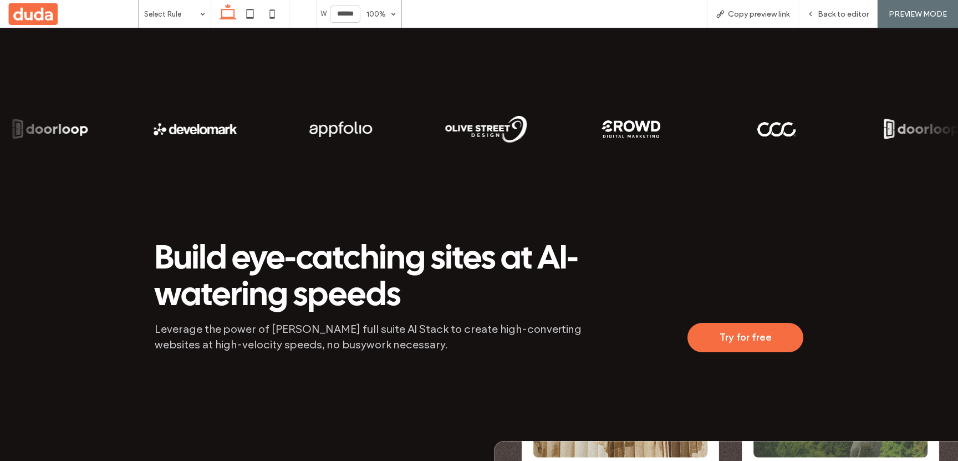
scroll to position [736, 0]
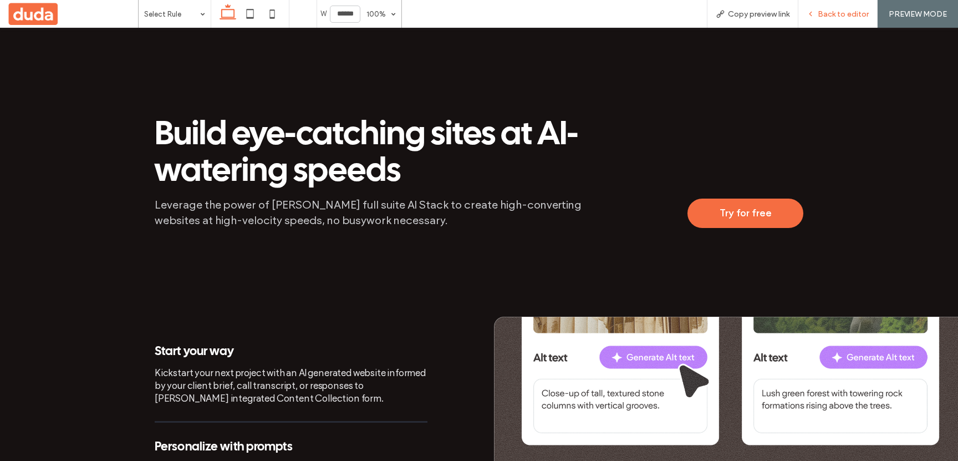
click at [817, 12] on div "Back to editor" at bounding box center [837, 13] width 79 height 9
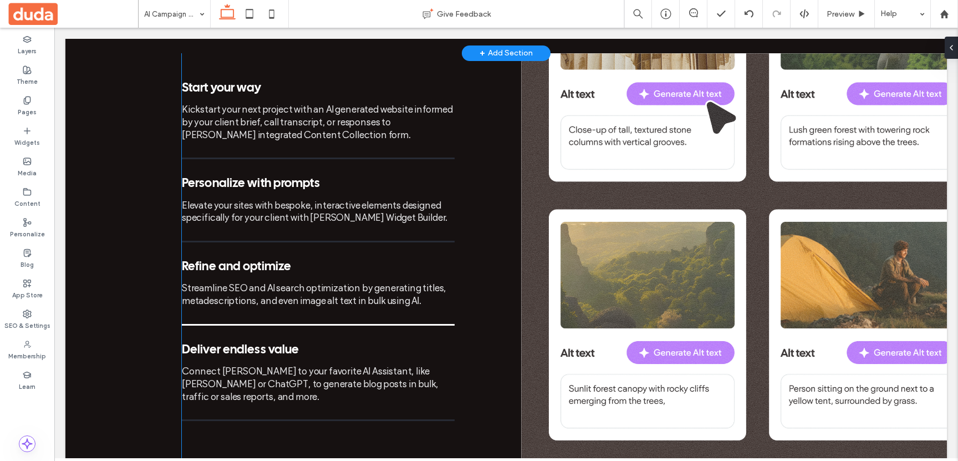
scroll to position [1019, 0]
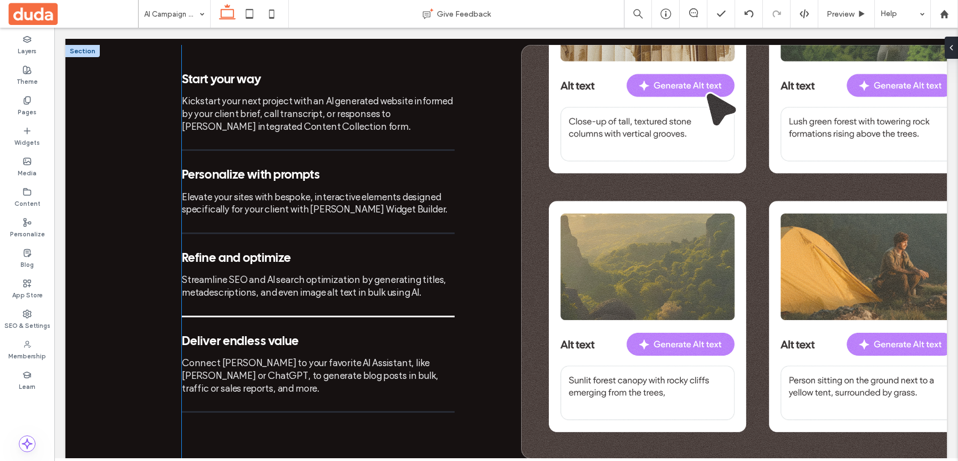
click at [392, 252] on div "Refine and optimize" at bounding box center [318, 258] width 273 height 13
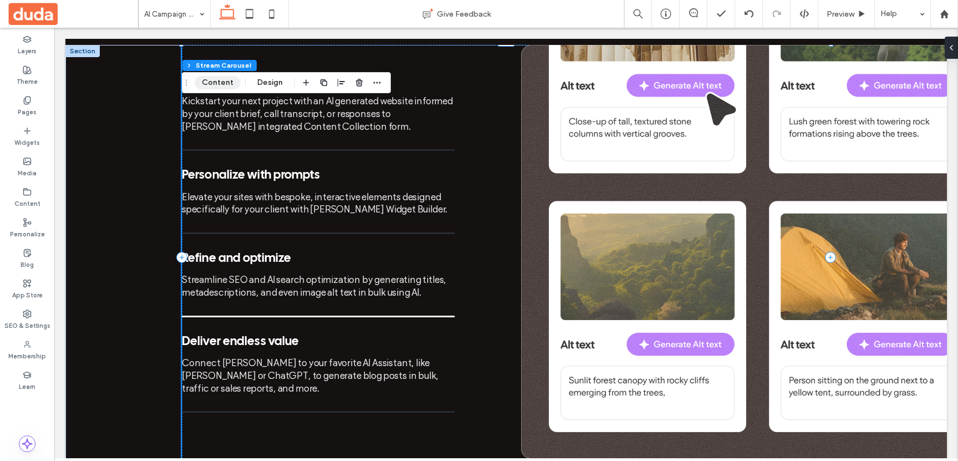
click at [219, 80] on button "Content" at bounding box center [218, 82] width 46 height 13
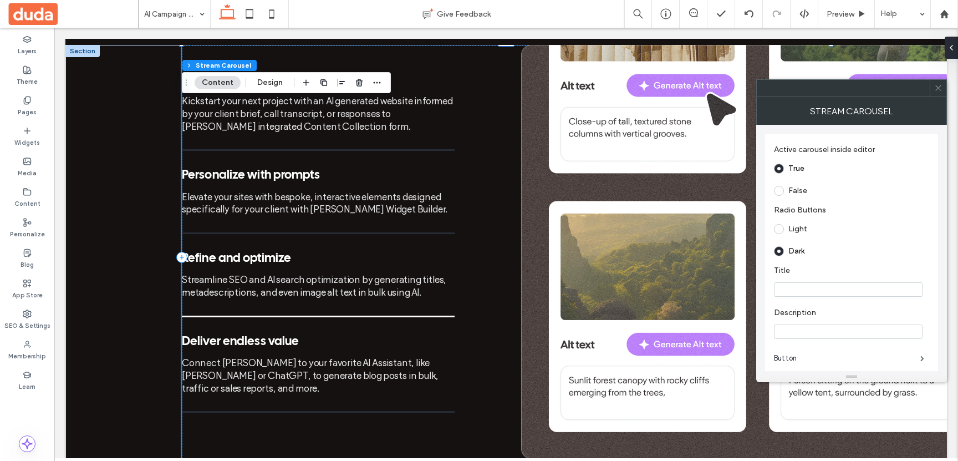
scroll to position [202, 0]
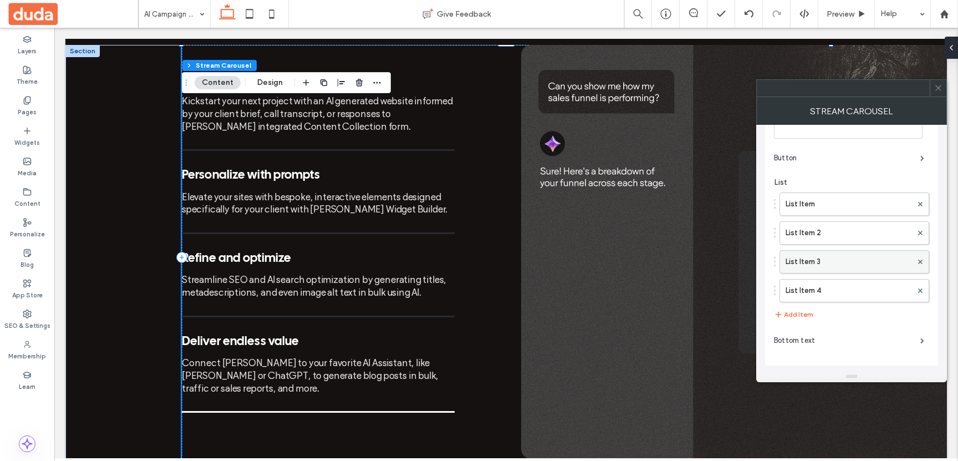
click at [819, 263] on label "List Item 3" at bounding box center [848, 262] width 126 height 22
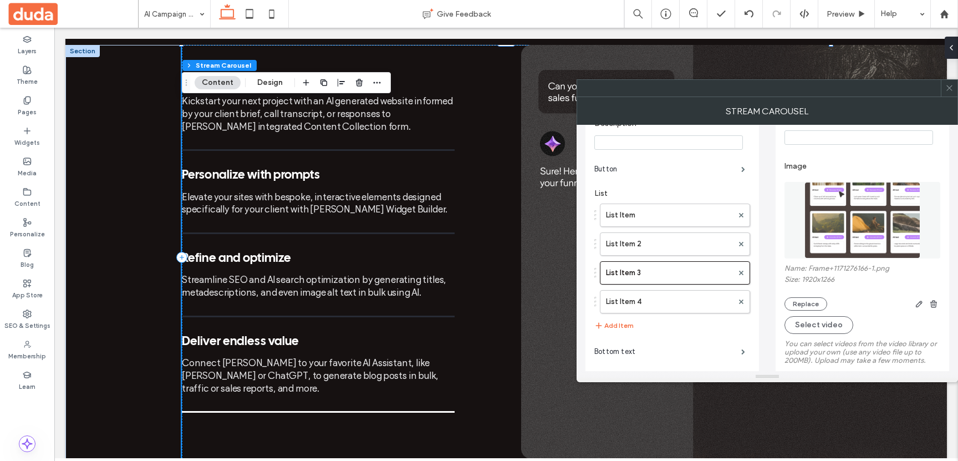
scroll to position [190, 0]
click at [931, 305] on use "button" at bounding box center [933, 302] width 7 height 7
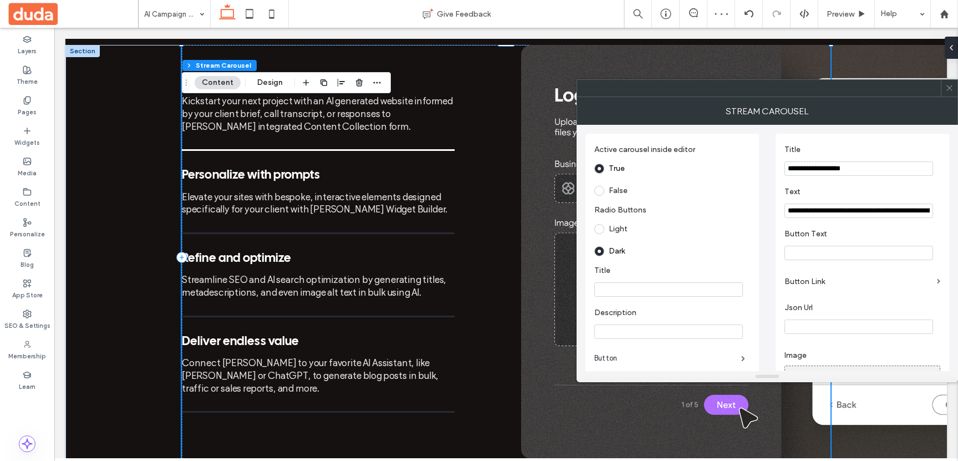
scroll to position [205, 0]
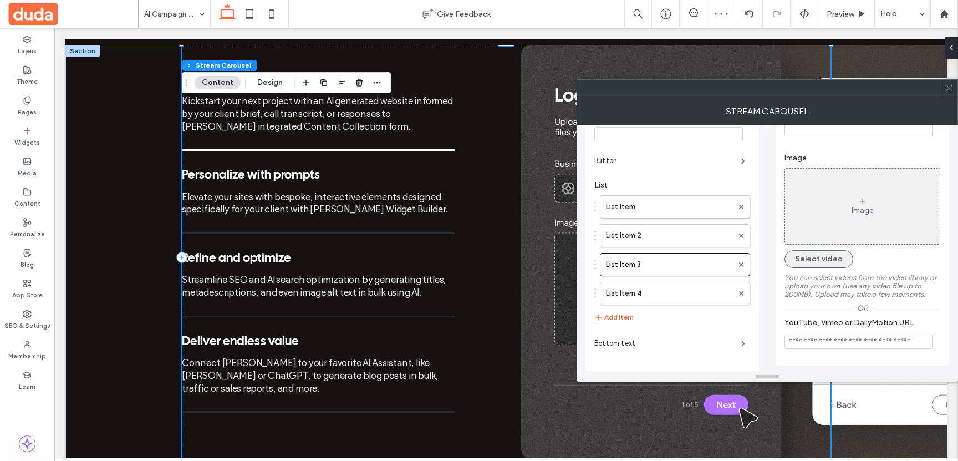
click at [834, 254] on button "Select video" at bounding box center [818, 259] width 69 height 18
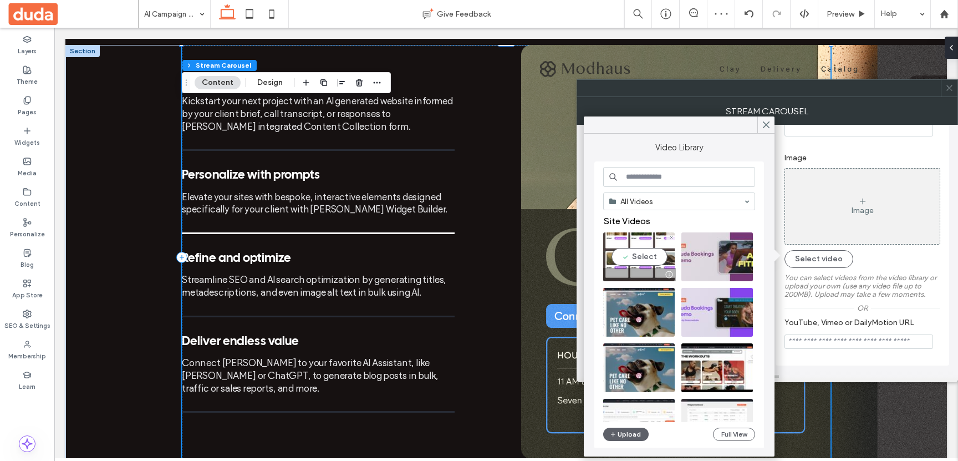
click at [616, 254] on video at bounding box center [638, 256] width 71 height 49
type input "**********"
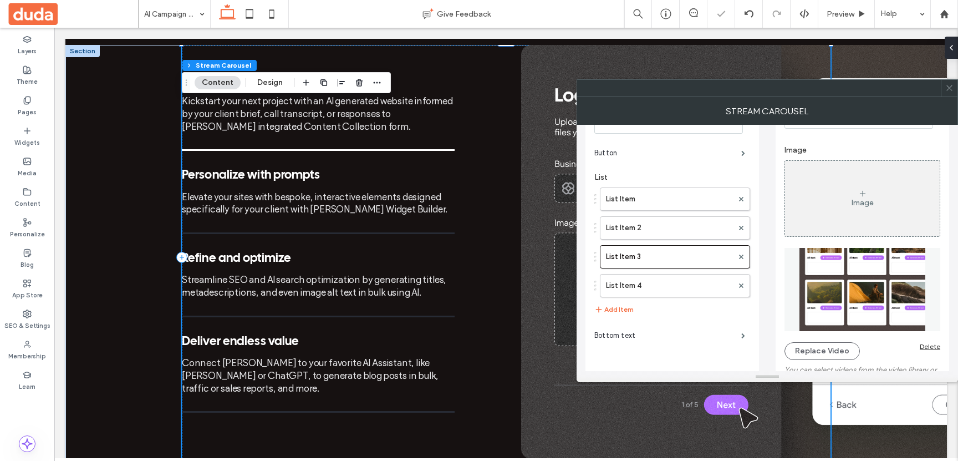
click at [950, 89] on icon at bounding box center [949, 88] width 8 height 8
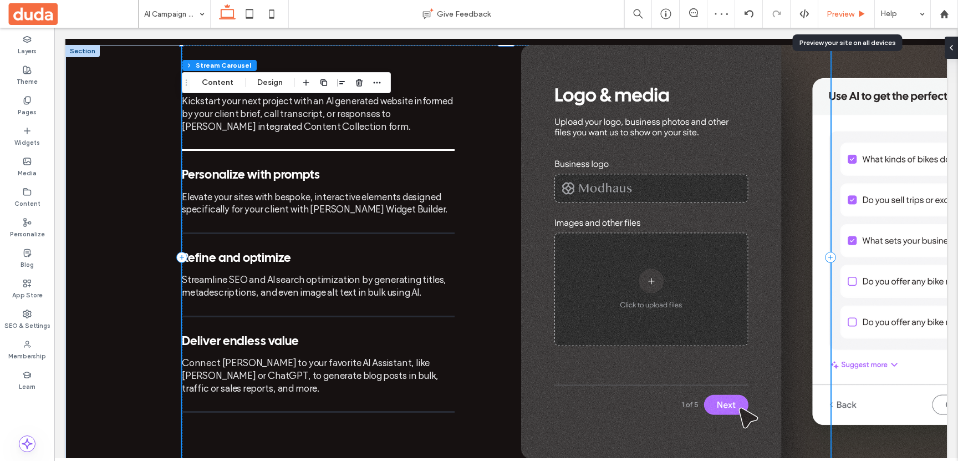
click at [841, 18] on div "Preview" at bounding box center [846, 14] width 57 height 28
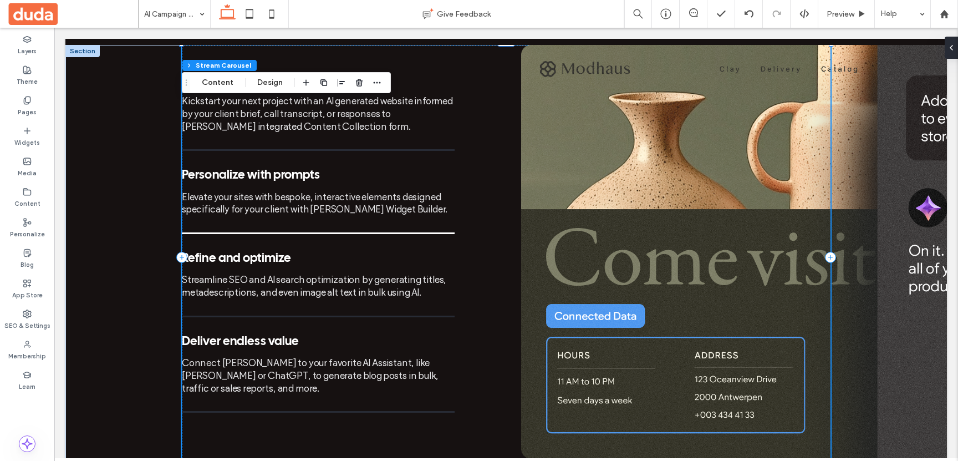
click at [269, 273] on div "Streamline SEO and AI search optimization by generating titles, metadescription…" at bounding box center [318, 285] width 273 height 25
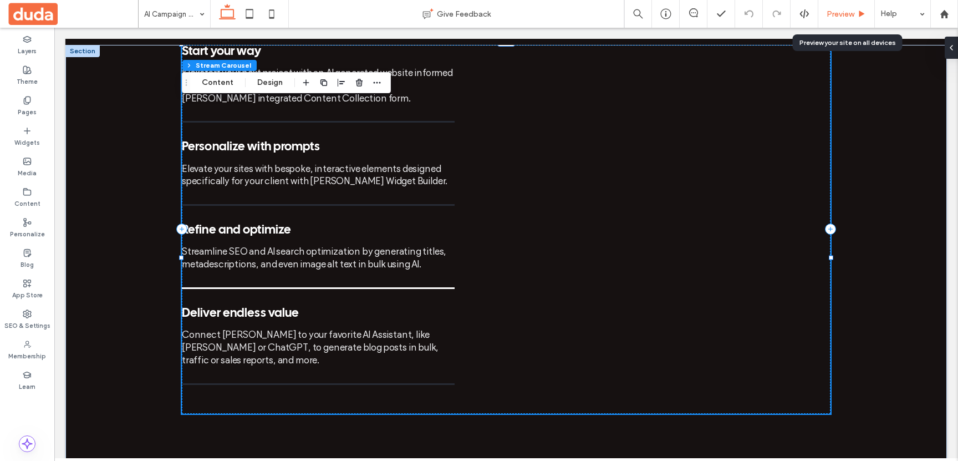
click at [825, 17] on div "Preview" at bounding box center [846, 13] width 56 height 9
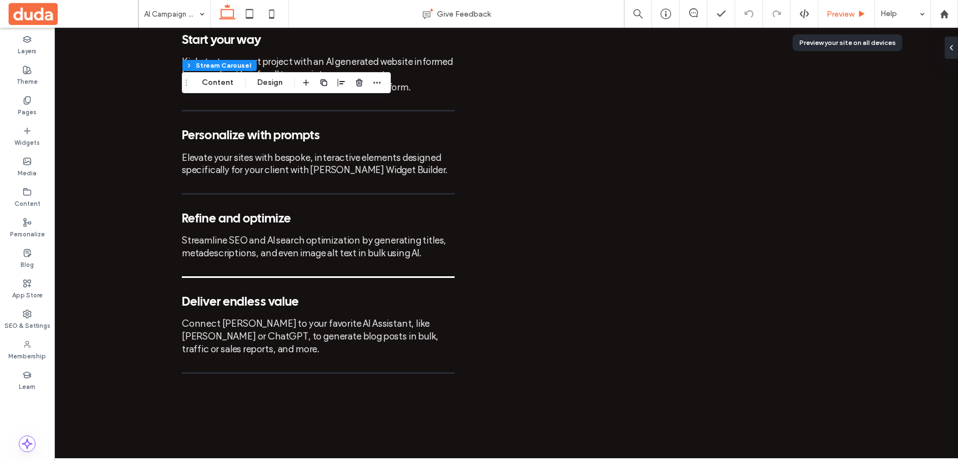
scroll to position [1008, 0]
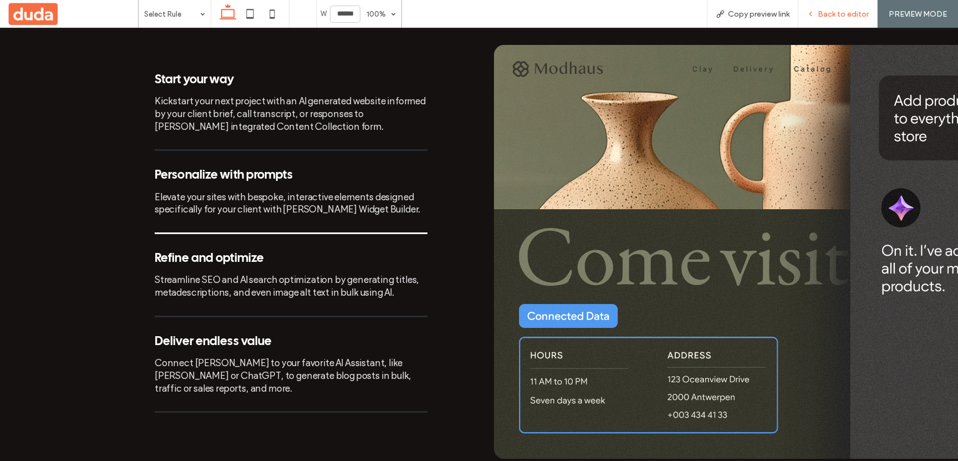
click at [841, 14] on span "Back to editor" at bounding box center [842, 13] width 51 height 9
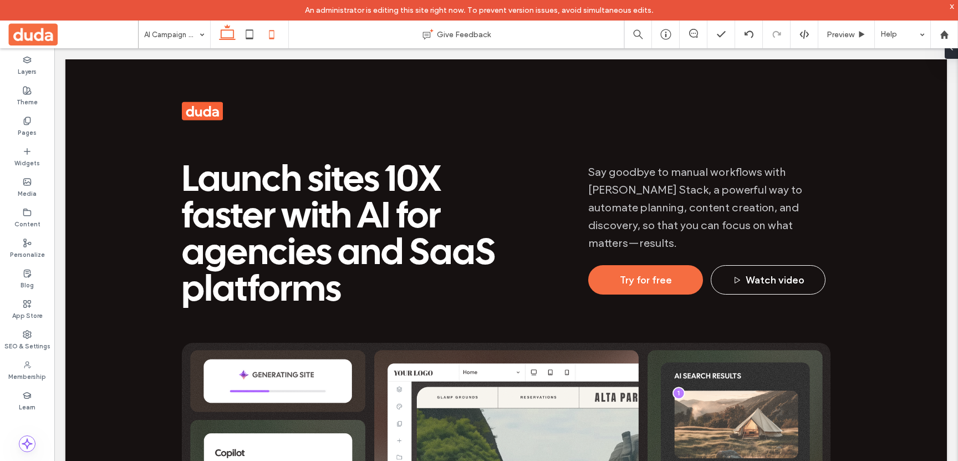
click at [280, 38] on icon at bounding box center [271, 34] width 22 height 22
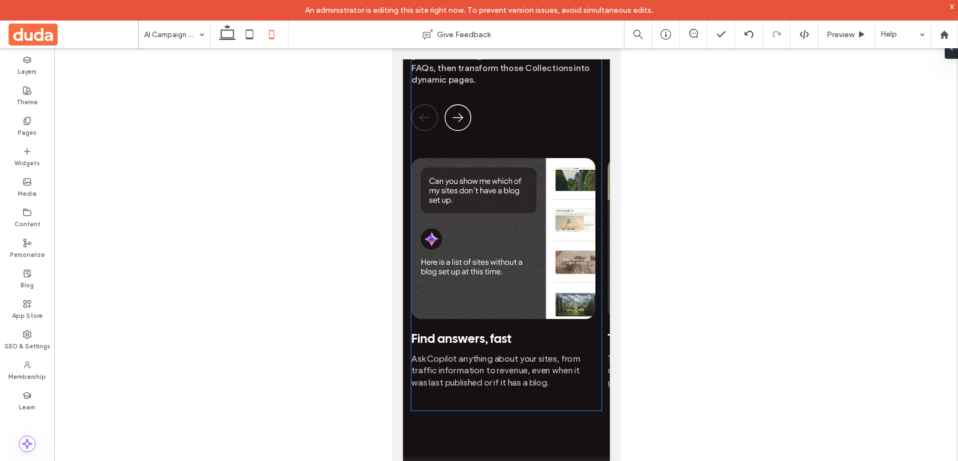
scroll to position [1881, 0]
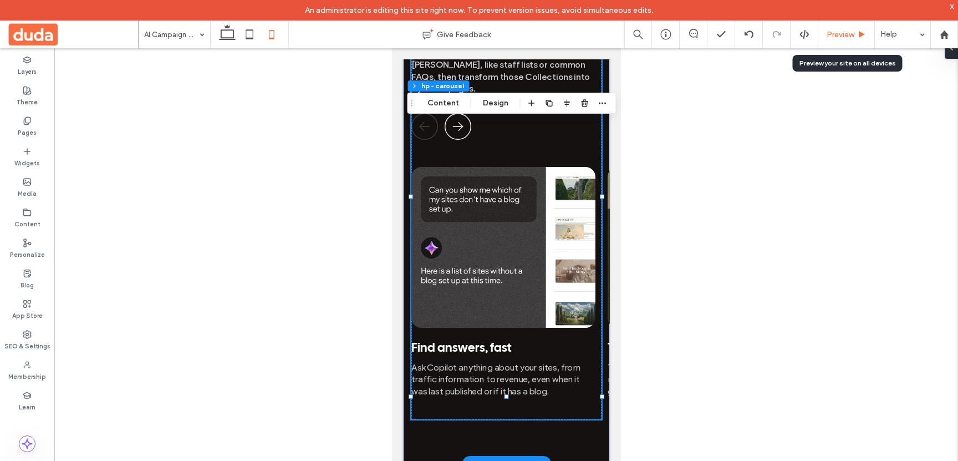
click at [830, 35] on span "Preview" at bounding box center [840, 34] width 28 height 9
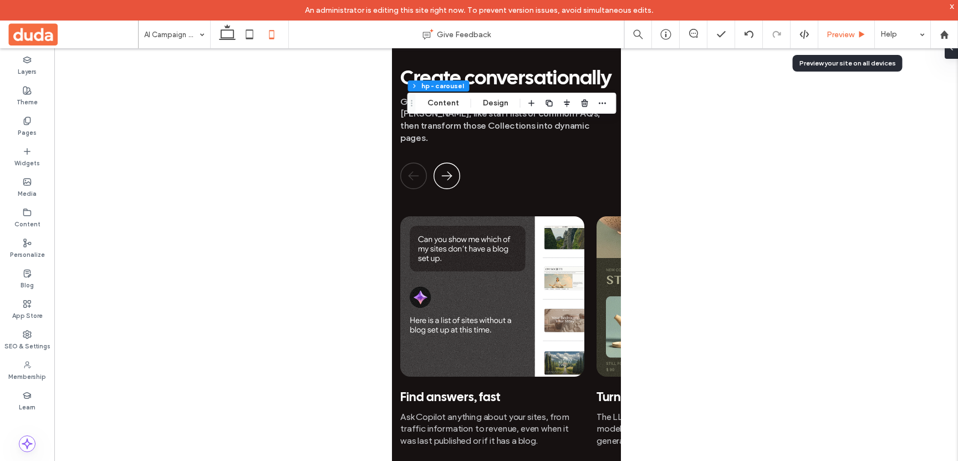
scroll to position [1966, 0]
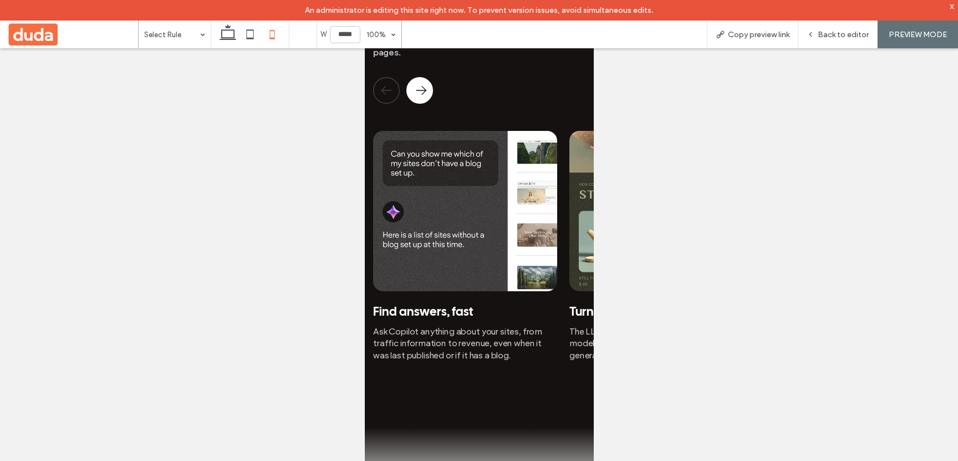
click at [423, 90] on icon "button" at bounding box center [420, 90] width 9 height 0
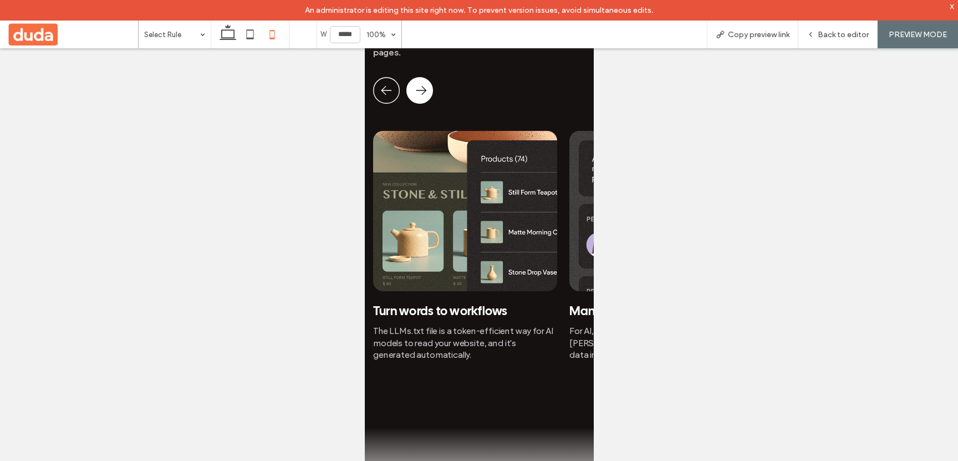
click at [422, 97] on rect "button" at bounding box center [419, 90] width 26 height 26
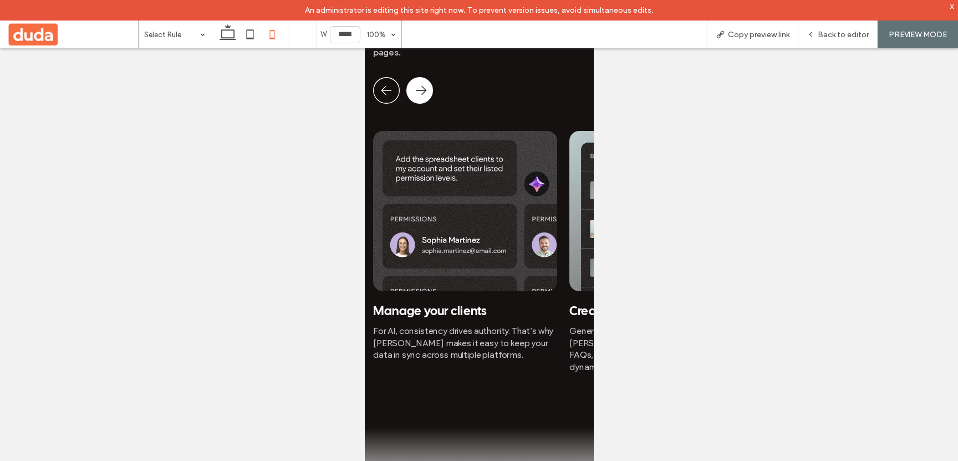
click at [422, 98] on rect "button" at bounding box center [419, 90] width 26 height 26
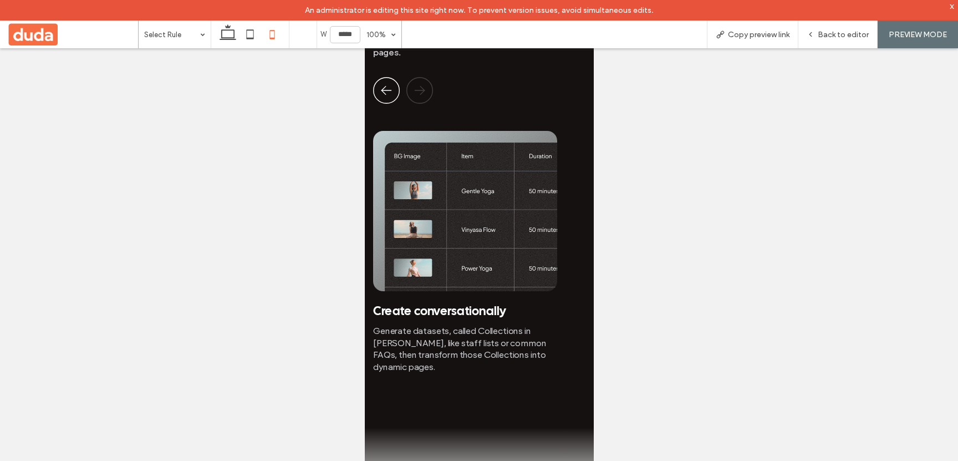
click at [422, 94] on icon "button" at bounding box center [422, 92] width 4 height 4
click at [377, 102] on rect "button" at bounding box center [386, 90] width 26 height 26
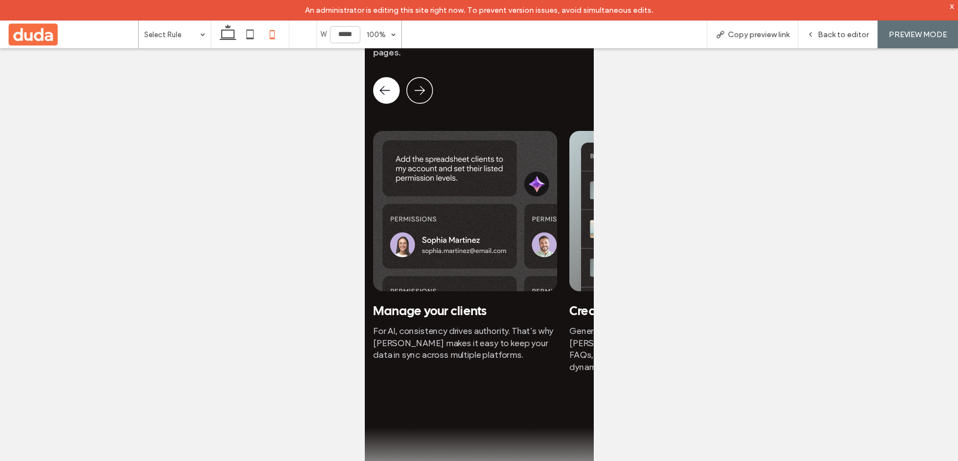
click at [377, 102] on rect "button" at bounding box center [386, 90] width 26 height 26
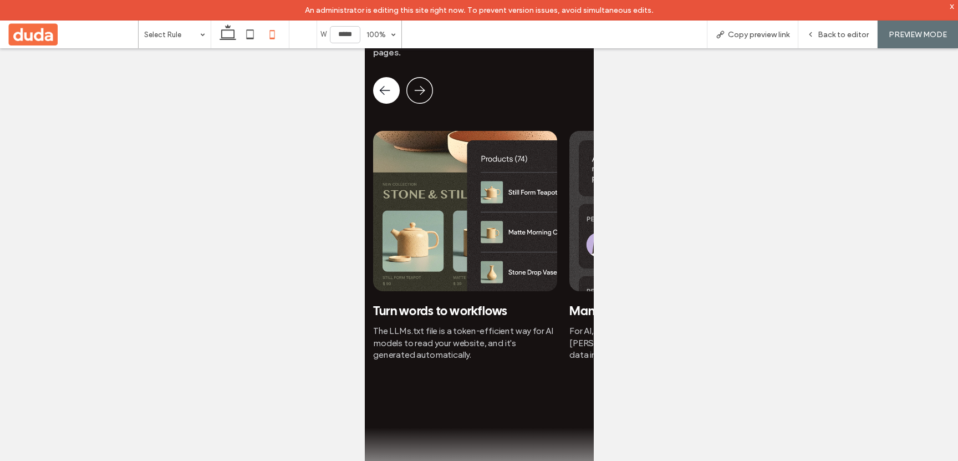
click at [377, 102] on rect "button" at bounding box center [386, 90] width 26 height 26
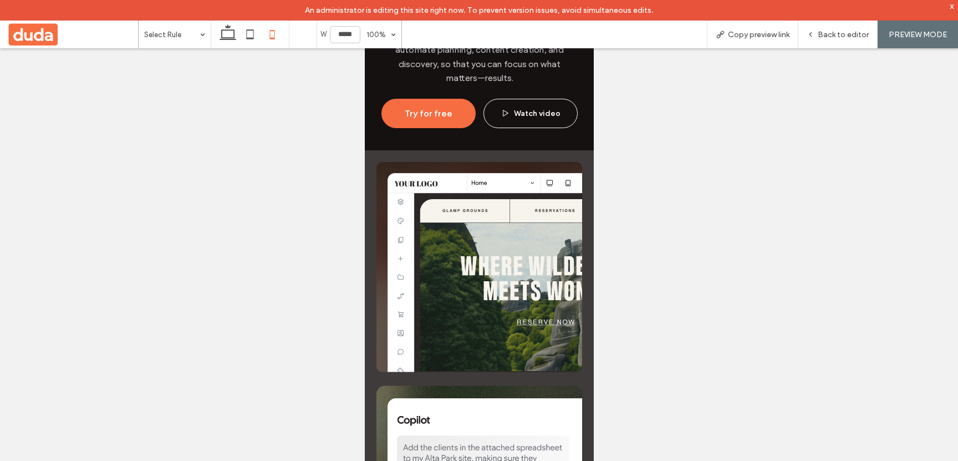
scroll to position [0, 0]
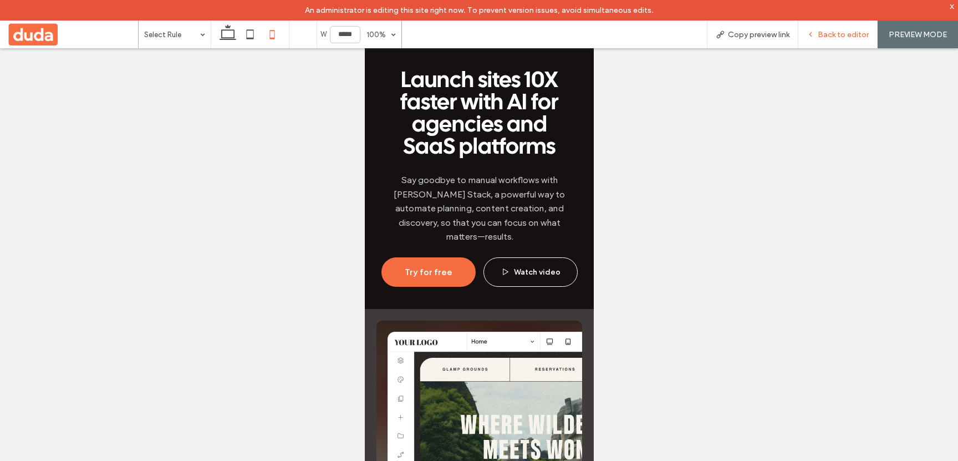
click at [810, 25] on div "Back to editor" at bounding box center [837, 35] width 79 height 28
click at [841, 42] on div "Back to editor" at bounding box center [837, 35] width 79 height 28
click at [845, 38] on span "Back to editor" at bounding box center [842, 34] width 51 height 9
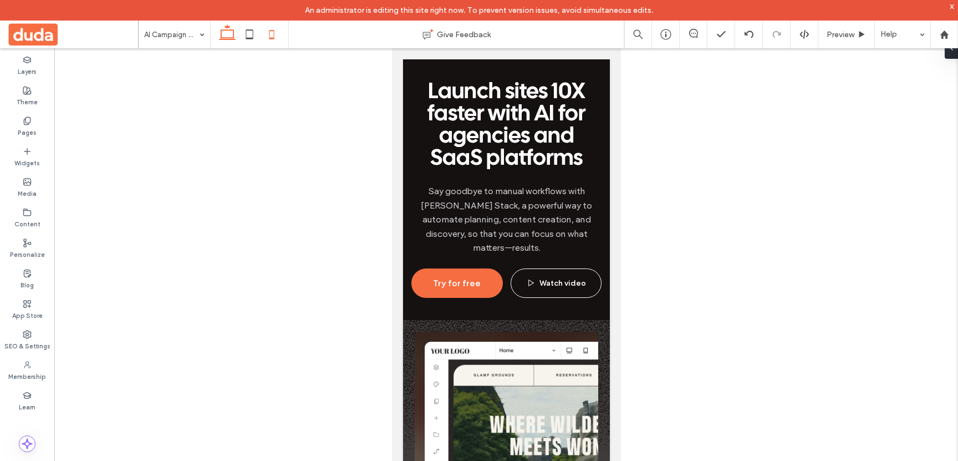
click at [219, 40] on icon at bounding box center [227, 34] width 22 height 22
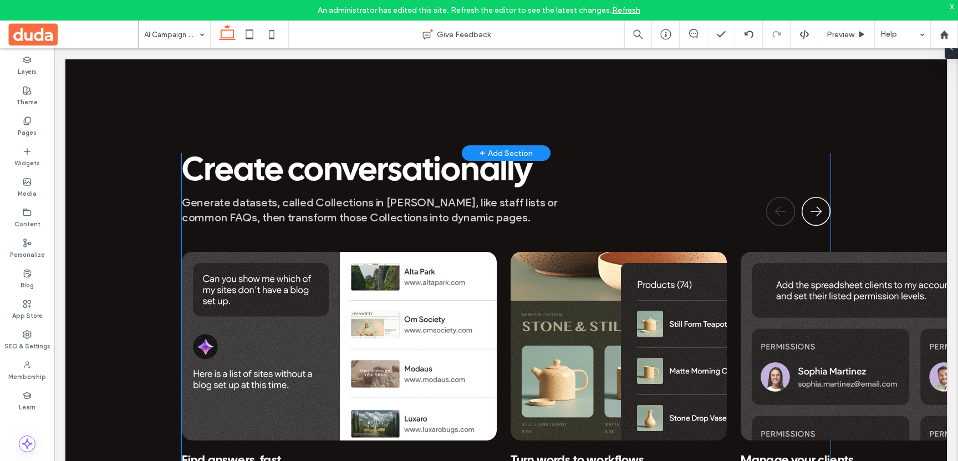
scroll to position [1434, 0]
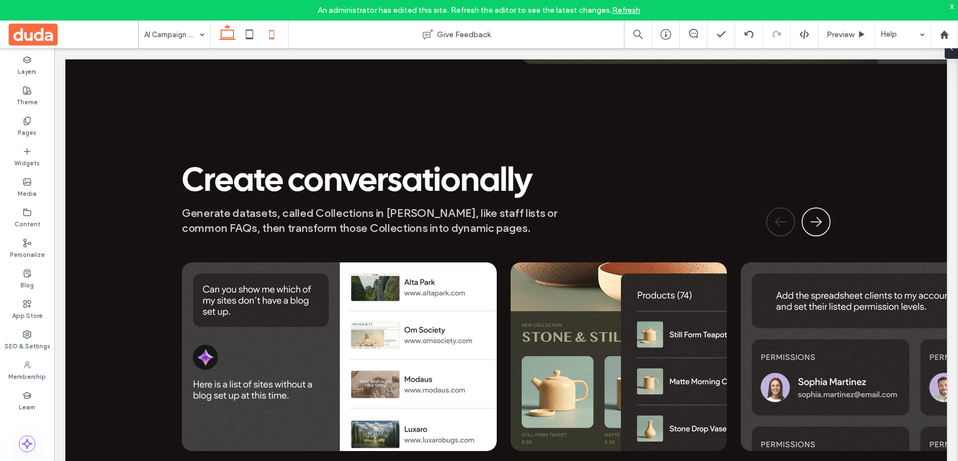
click at [271, 31] on icon at bounding box center [271, 34] width 22 height 22
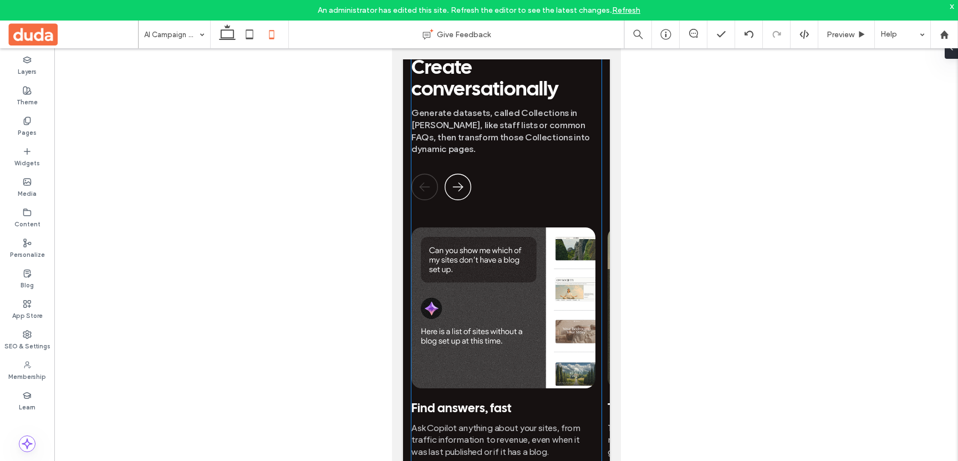
scroll to position [1826, 0]
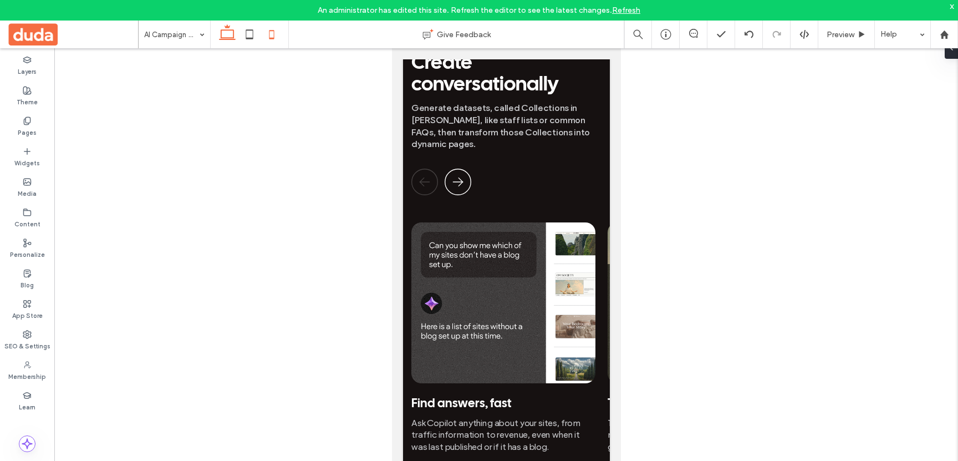
click at [223, 37] on icon at bounding box center [227, 34] width 22 height 22
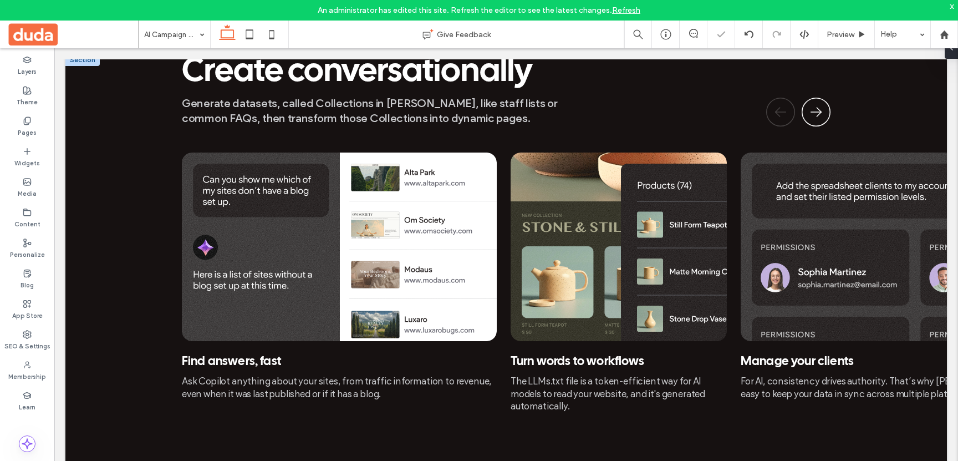
scroll to position [1506, 0]
